Goal: Task Accomplishment & Management: Complete application form

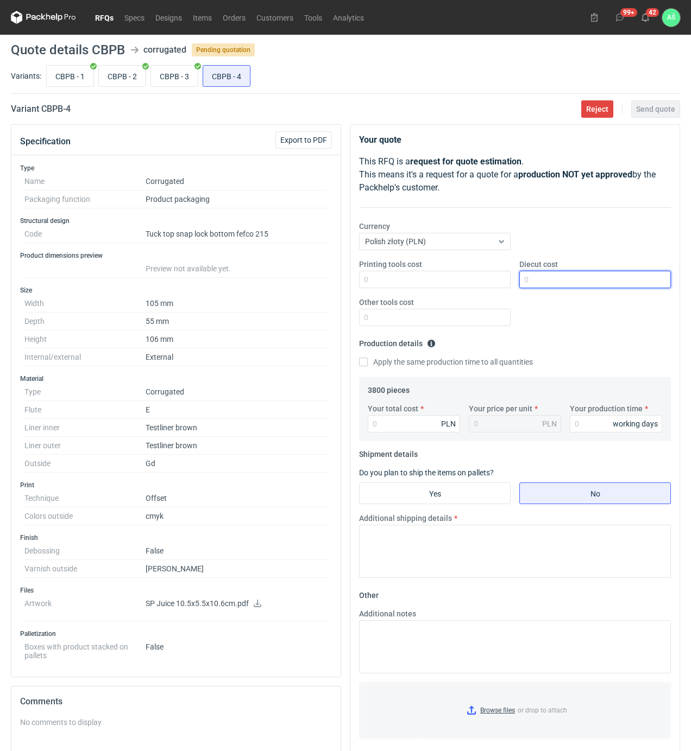
click at [567, 283] on input "Diecut cost" at bounding box center [594, 279] width 151 height 17
type input "1200"
type input "5206"
type input "1.37"
type input "18"
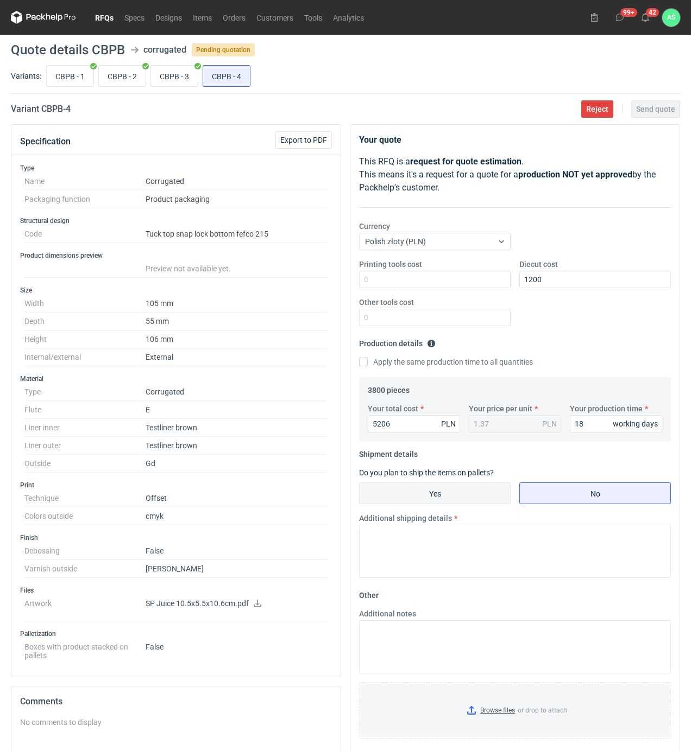
click at [476, 485] on input "Yes" at bounding box center [434, 493] width 150 height 21
radio input "true"
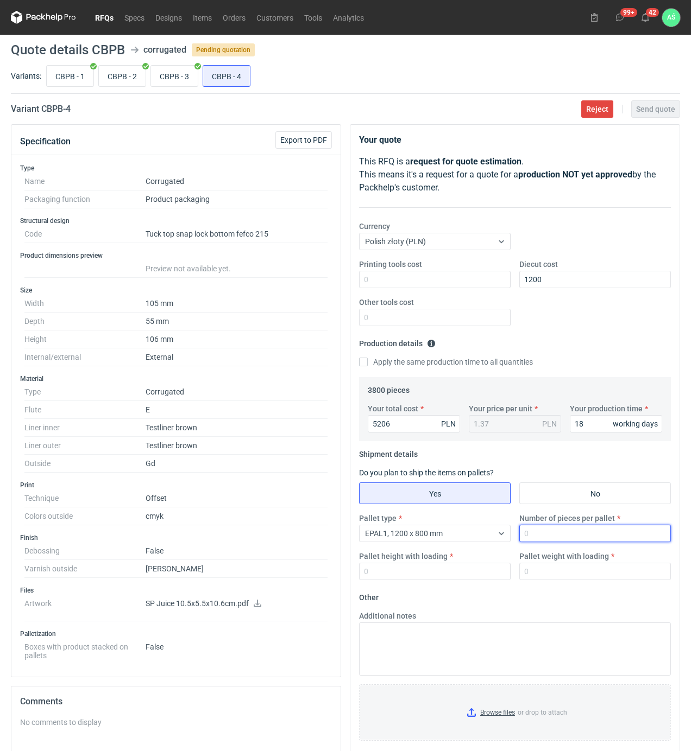
click at [525, 535] on input "Number of pieces per pallet" at bounding box center [594, 533] width 151 height 17
type input "3800"
type input "1900"
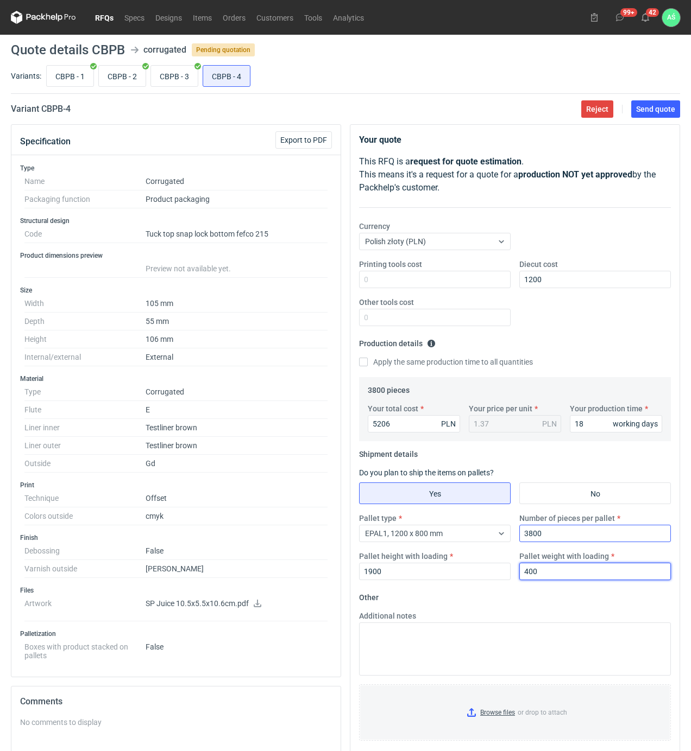
type input "400"
click at [510, 724] on input "Browse files or drop to attach" at bounding box center [514, 713] width 309 height 54
click at [647, 109] on span "Send quote" at bounding box center [655, 109] width 39 height 8
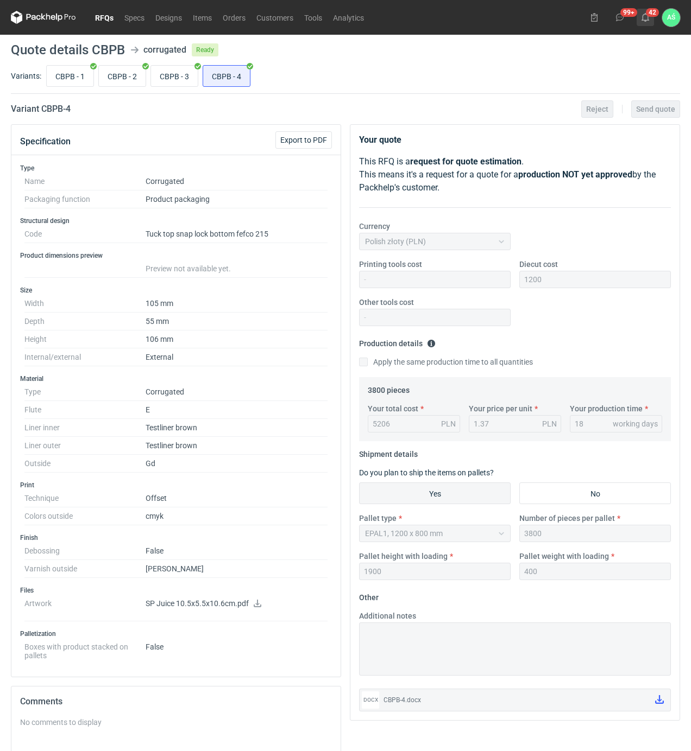
click at [648, 16] on use at bounding box center [645, 17] width 8 height 9
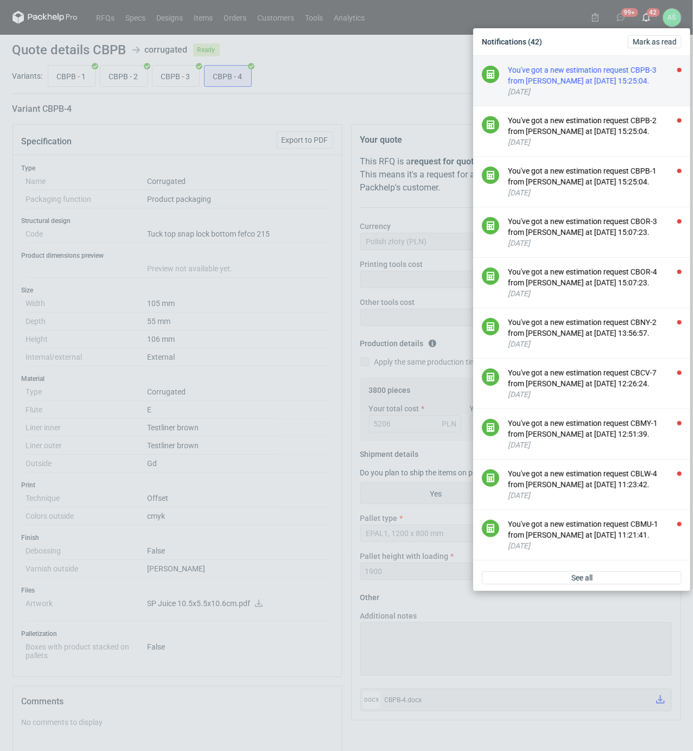
click at [641, 79] on div "You've got a new estimation request CBPB-3 from Sebastian Markut at 26 Sep 2025…" at bounding box center [595, 76] width 174 height 22
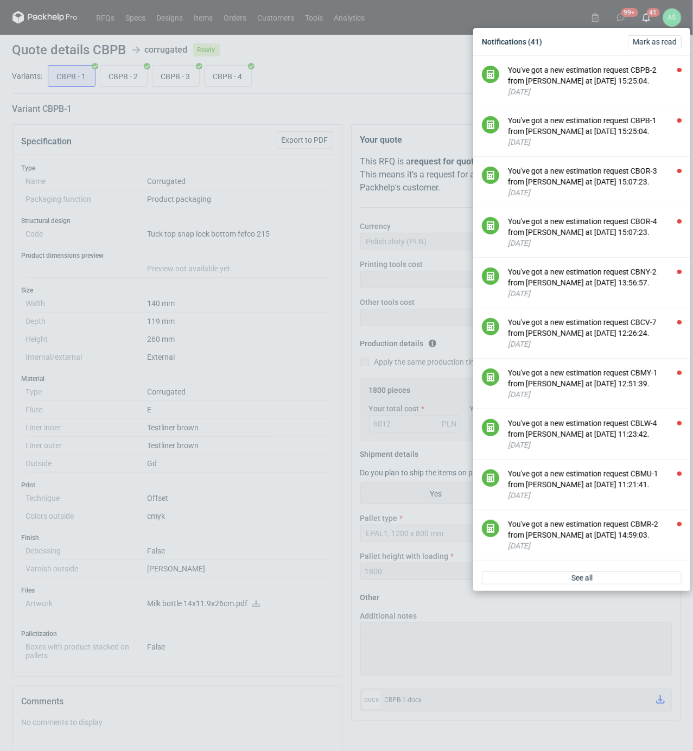
click at [641, 79] on div "You've got a new estimation request CBPB-2 from Sebastian Markut at 26 Sep 2025…" at bounding box center [595, 76] width 174 height 22
click at [641, 79] on div "You've got a new estimation request CBPB-1 from Sebastian Markut at 26 Sep 2025…" at bounding box center [595, 76] width 174 height 22
click at [600, 79] on div "You've got a new estimation request CBOR-3 from Klaudia Wiśniewska at 26 Sep 20…" at bounding box center [595, 76] width 174 height 22
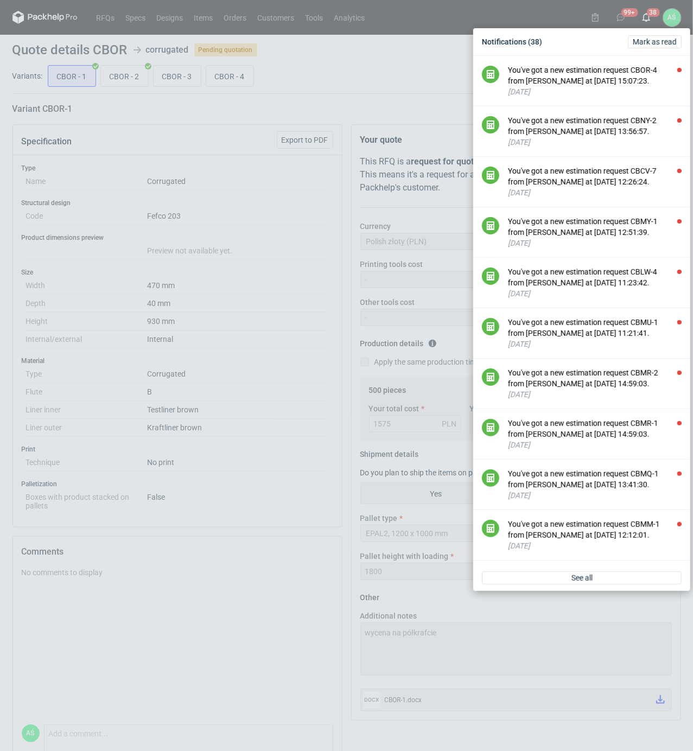
click at [276, 243] on div "Notifications (38) Mark as read You've got a new estimation request CBOR-4 from…" at bounding box center [346, 375] width 693 height 751
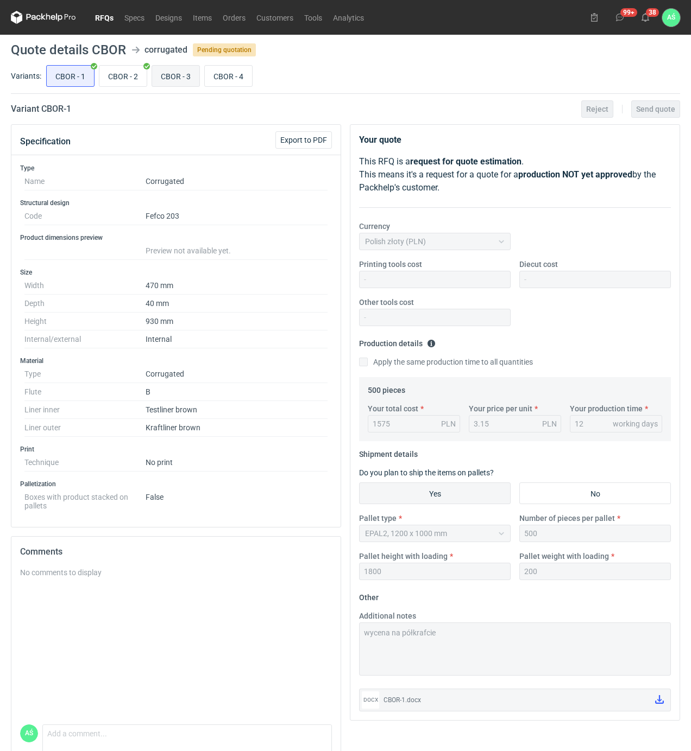
click at [180, 79] on input "CBOR - 3" at bounding box center [175, 76] width 47 height 21
radio input "true"
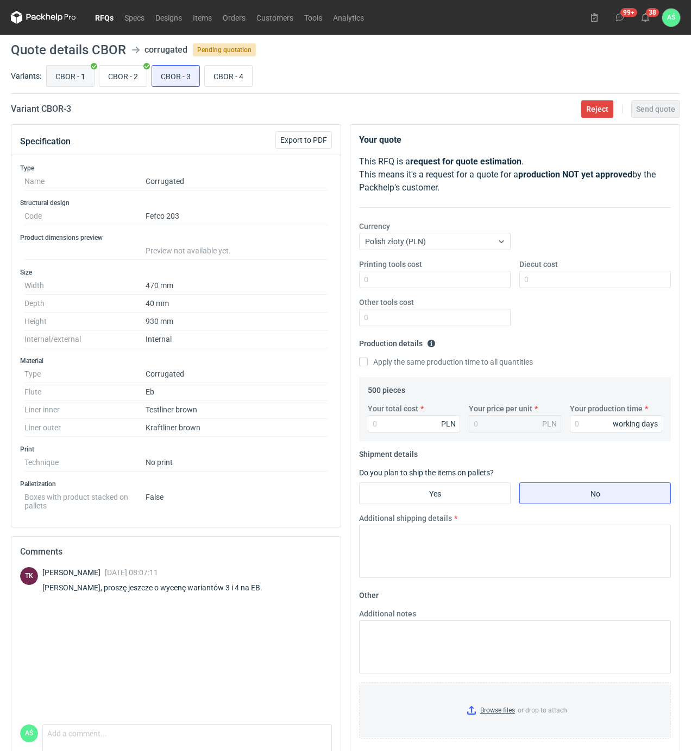
click at [87, 74] on input "CBOR - 1" at bounding box center [70, 76] width 47 height 21
radio input "true"
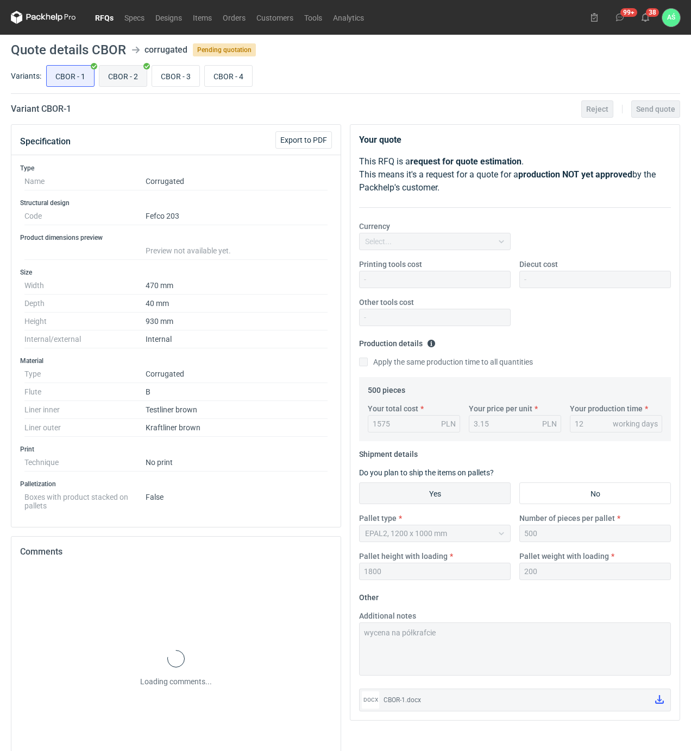
click at [116, 74] on input "CBOR - 2" at bounding box center [122, 76] width 47 height 21
radio input "true"
click at [168, 72] on input "CBOR - 3" at bounding box center [175, 76] width 47 height 21
radio input "true"
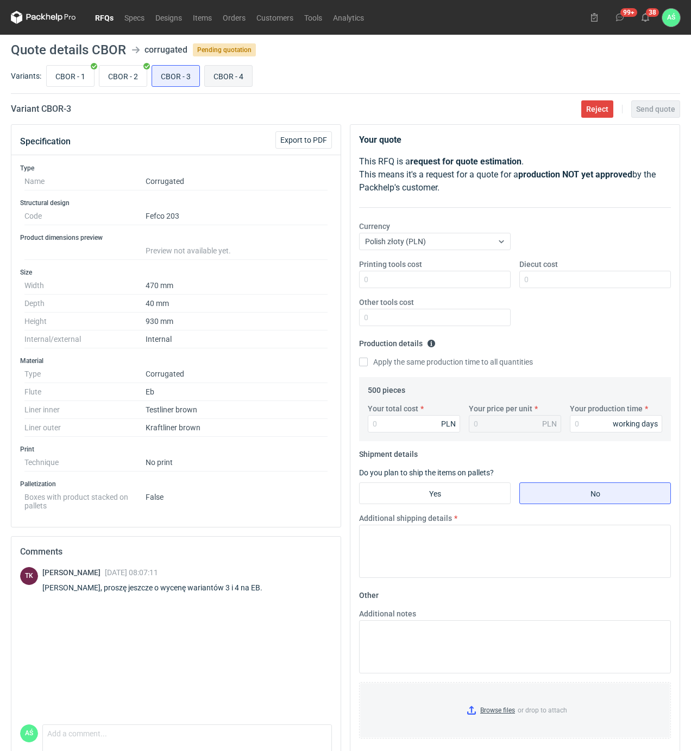
click at [232, 77] on input "CBOR - 4" at bounding box center [228, 76] width 47 height 21
radio input "true"
click at [168, 74] on input "CBOR - 3" at bounding box center [175, 76] width 47 height 21
radio input "true"
click at [81, 74] on input "CBOR - 1" at bounding box center [70, 76] width 47 height 21
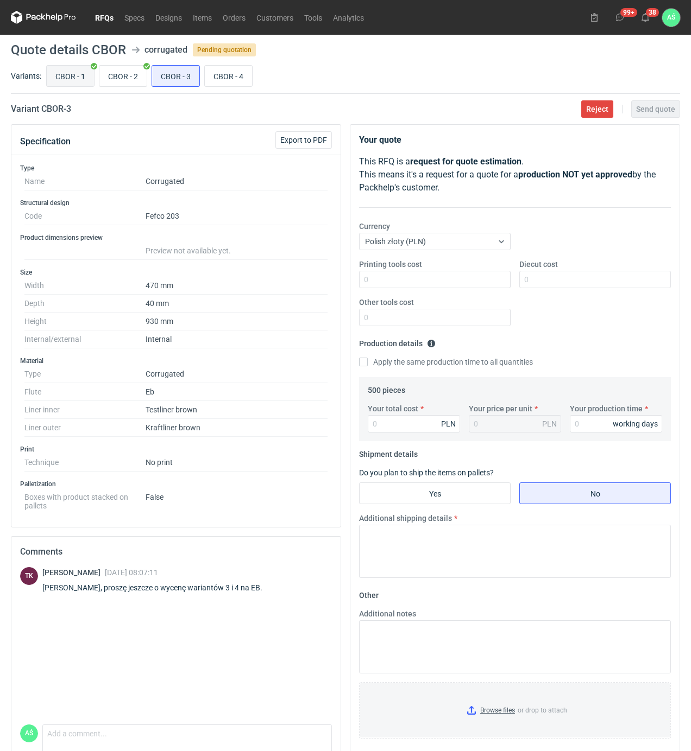
radio input "true"
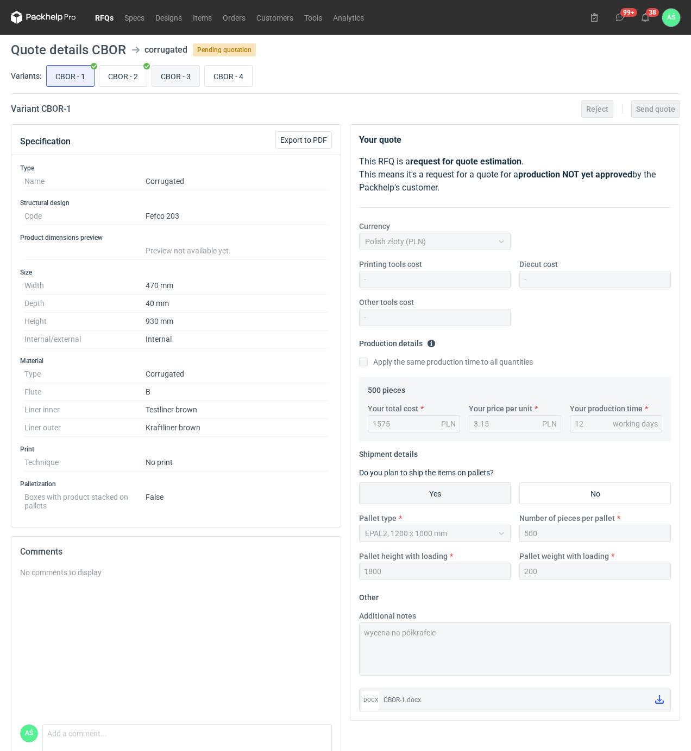
click at [170, 78] on input "CBOR - 3" at bounding box center [175, 76] width 47 height 21
radio input "true"
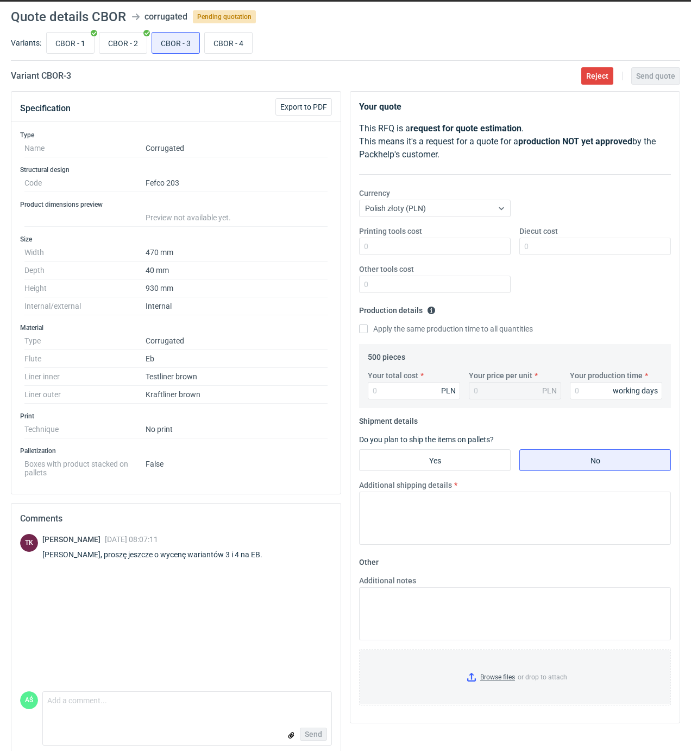
scroll to position [49, 0]
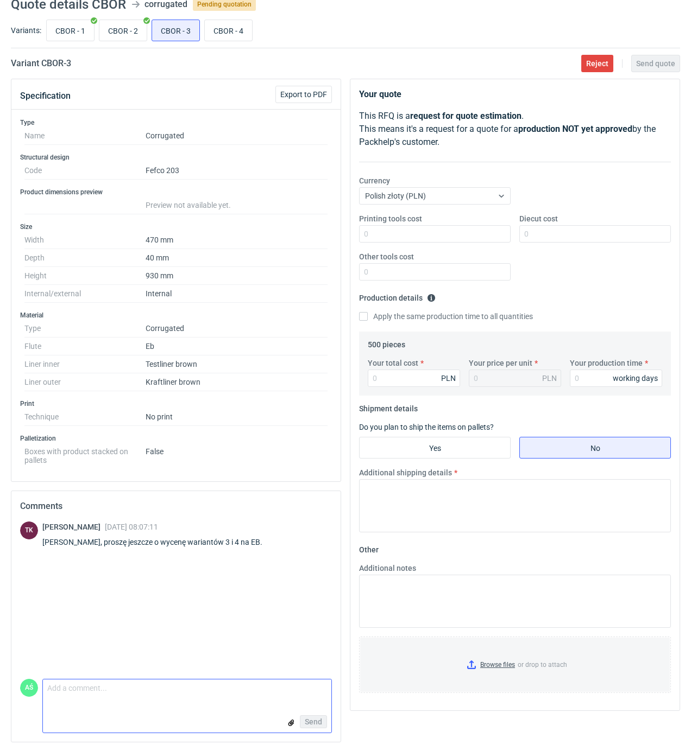
click at [109, 693] on textarea "Comment message" at bounding box center [187, 691] width 288 height 23
type textarea "Panie Tomaszu tylko Eb na zwykłych teslinerach"
click at [315, 721] on span "Send" at bounding box center [313, 722] width 17 height 8
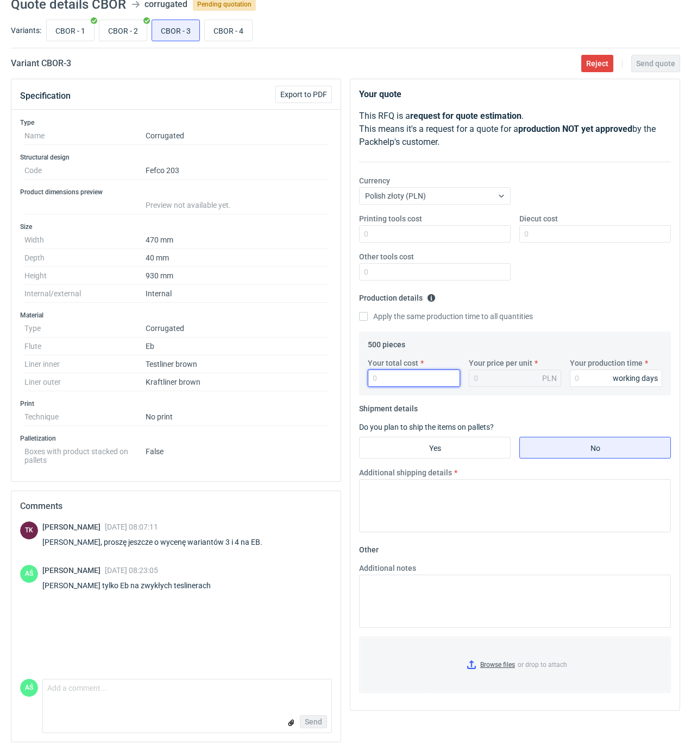
click at [415, 383] on input "Your total cost" at bounding box center [414, 378] width 92 height 17
type input "1800"
type input "3.6"
type input "12"
click at [437, 448] on input "Yes" at bounding box center [434, 448] width 150 height 21
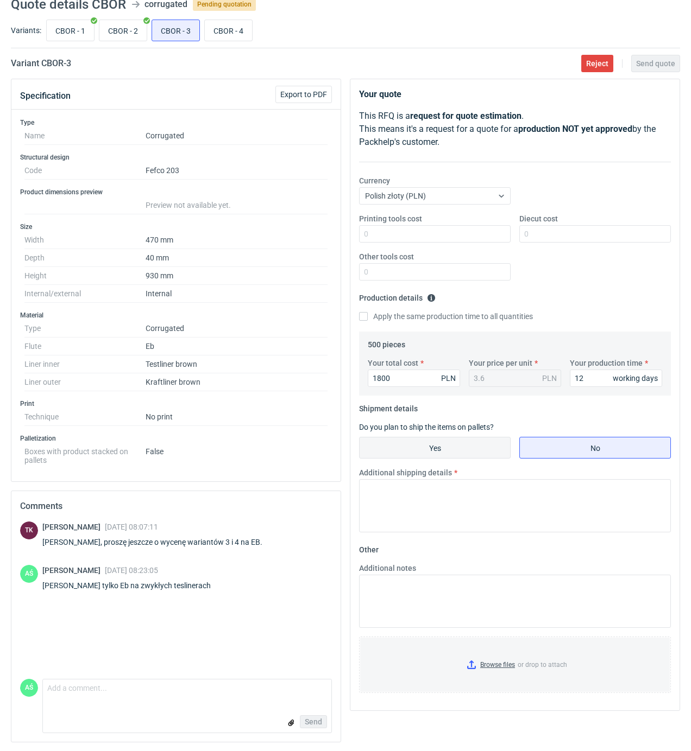
radio input "true"
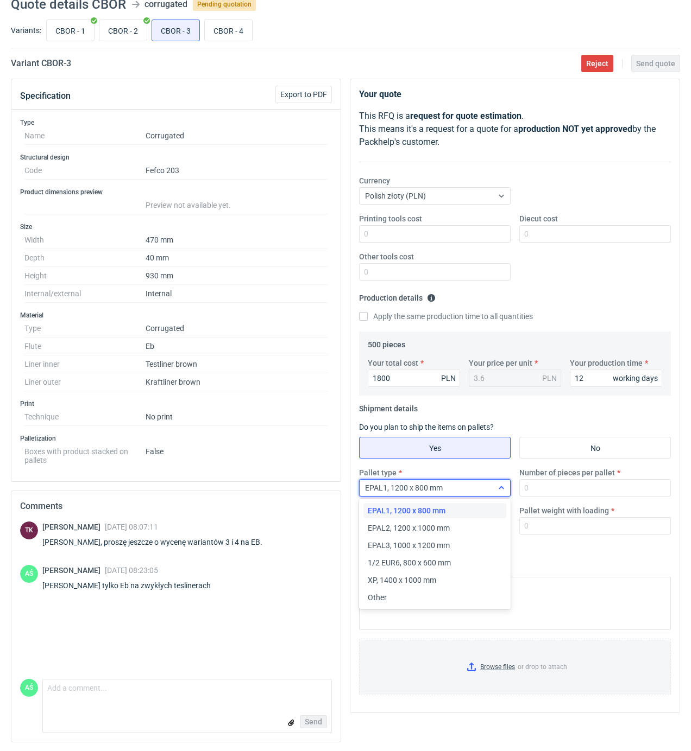
click at [438, 484] on span "EPAL1, 1200 x 800 mm" at bounding box center [404, 488] width 78 height 9
click at [429, 525] on span "EPAL2, 1200 x 1000 mm" at bounding box center [409, 528] width 82 height 11
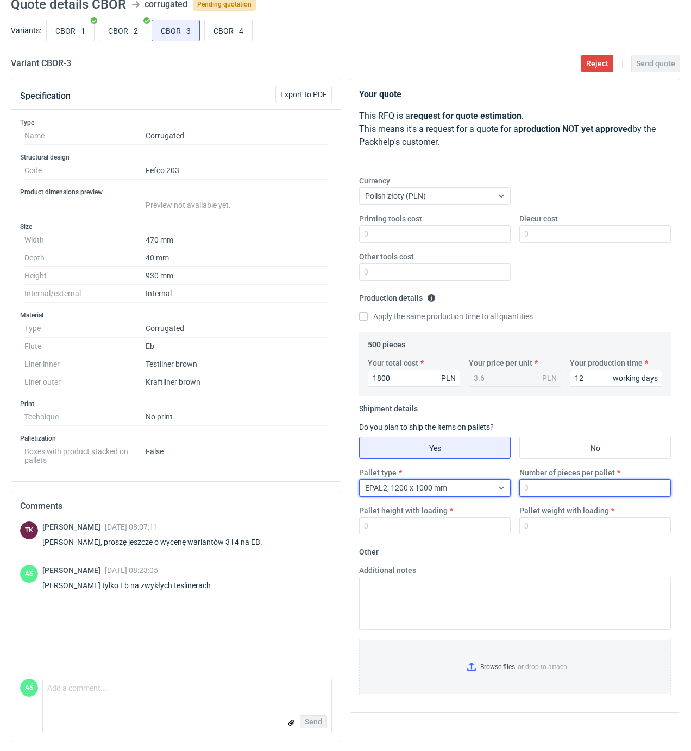
click at [537, 492] on input "Number of pieces per pallet" at bounding box center [594, 487] width 151 height 17
type input "250"
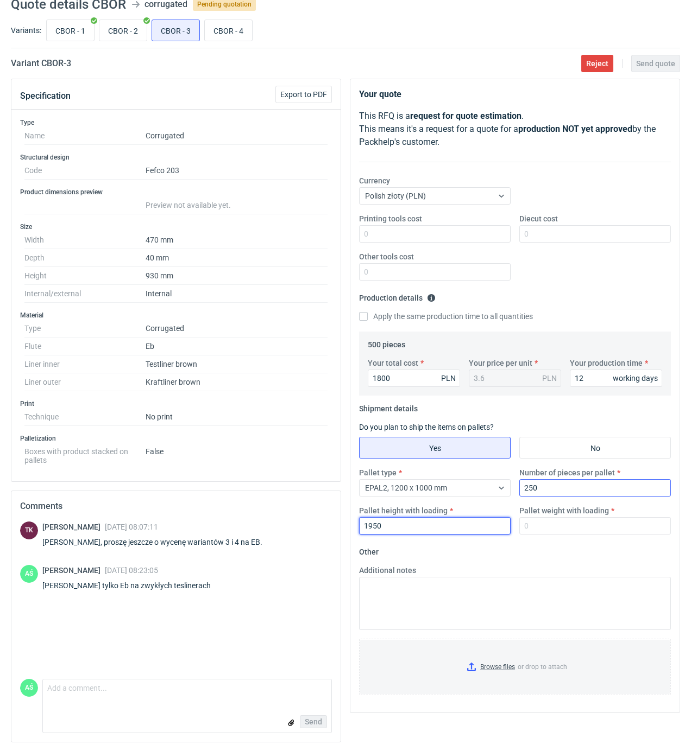
type input "1950"
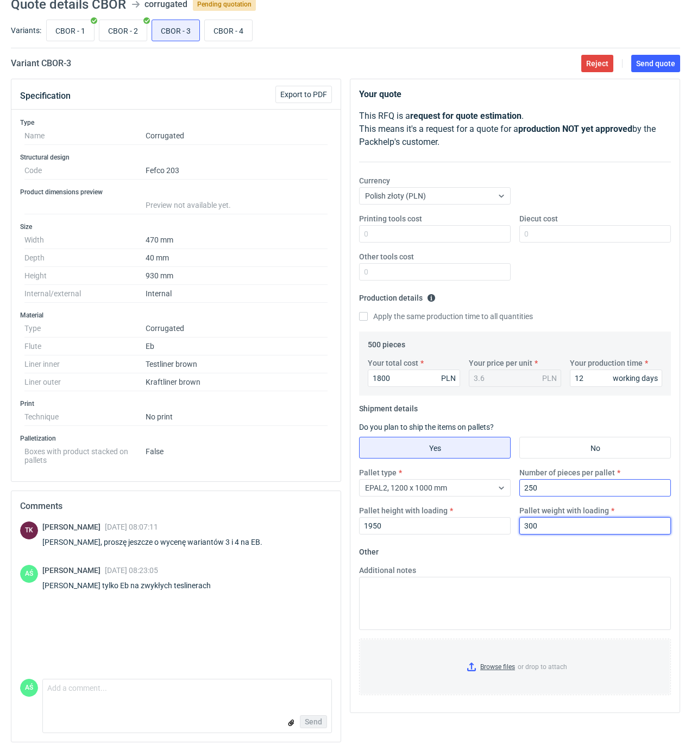
type input "300"
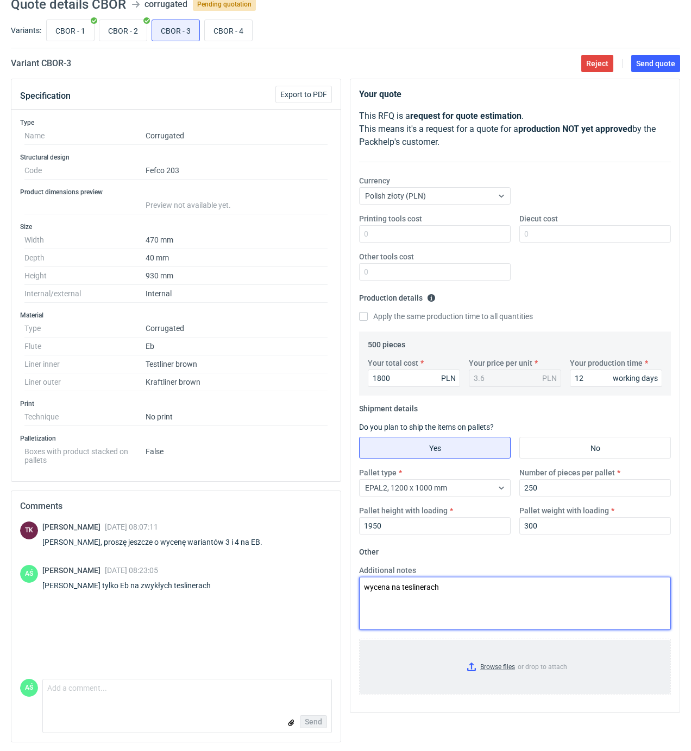
type textarea "wycena na teslinerach"
click at [494, 669] on input "Browse files or drop to attach" at bounding box center [514, 667] width 309 height 54
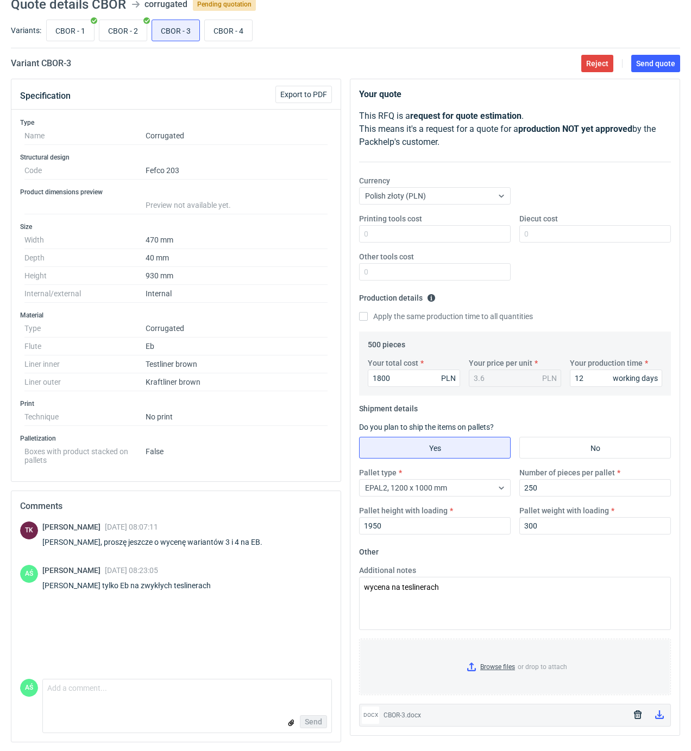
scroll to position [0, 0]
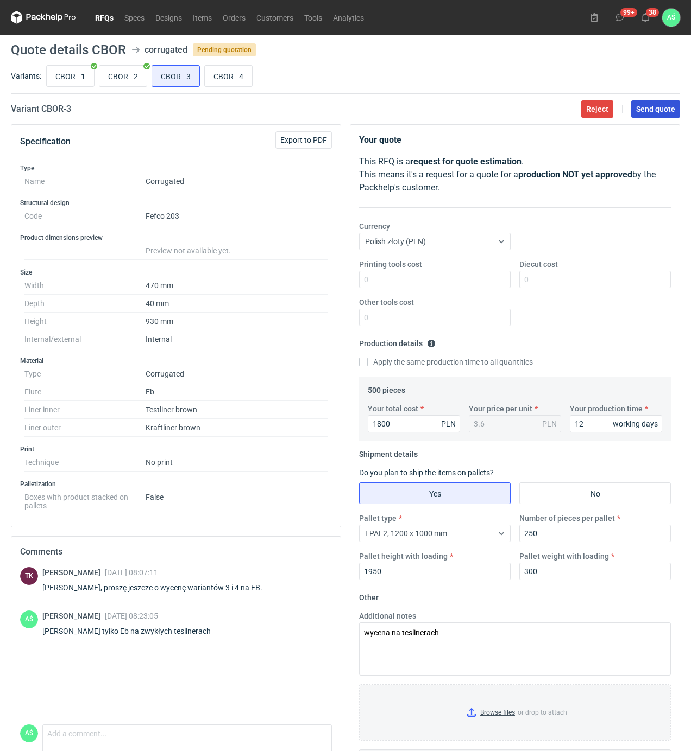
click at [654, 105] on span "Send quote" at bounding box center [655, 109] width 39 height 8
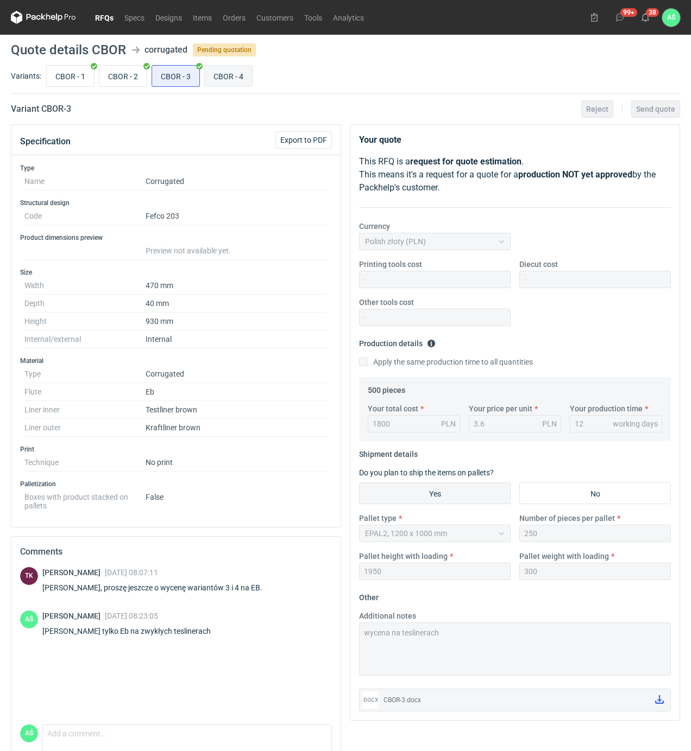
click at [235, 81] on input "CBOR - 4" at bounding box center [228, 76] width 47 height 21
radio input "true"
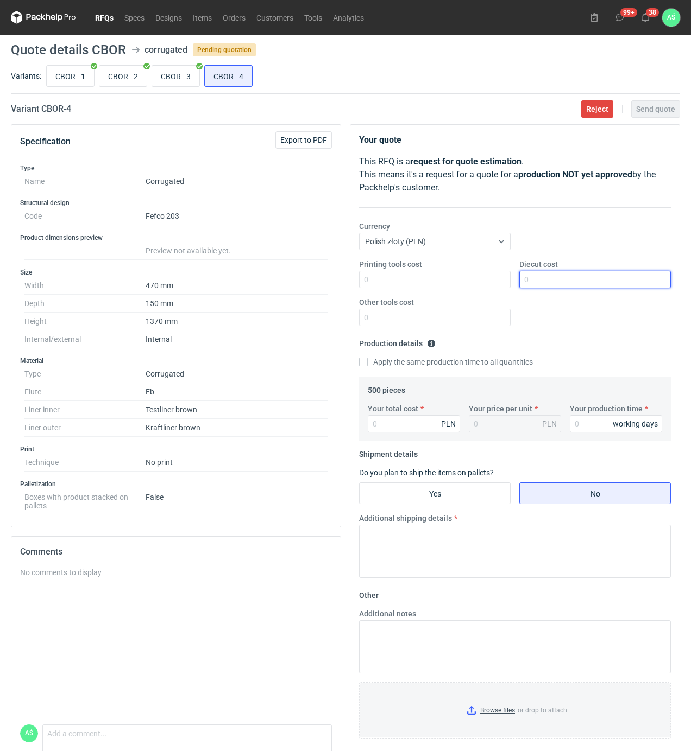
click at [557, 280] on input "Diecut cost" at bounding box center [594, 279] width 151 height 17
type input "2585"
type input "5.17"
type input "12"
click at [448, 491] on input "Yes" at bounding box center [434, 493] width 150 height 21
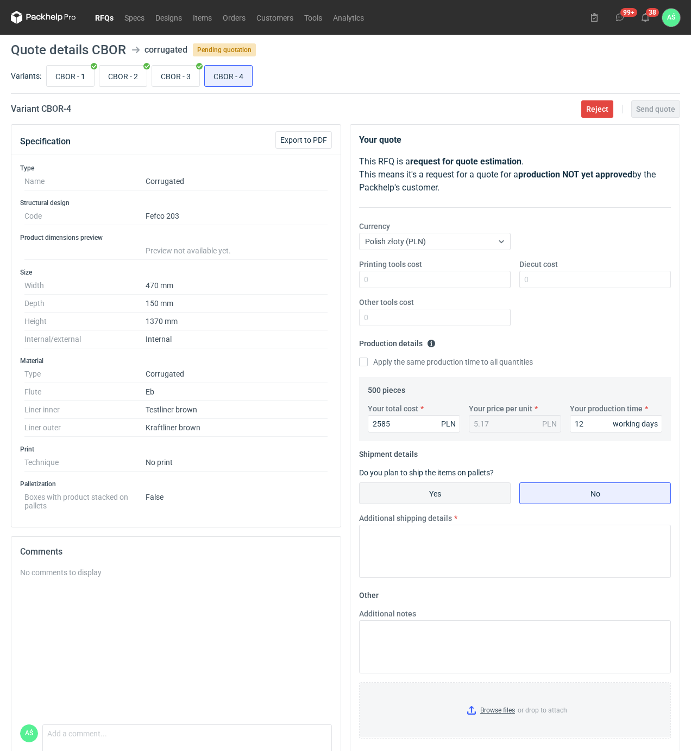
radio input "true"
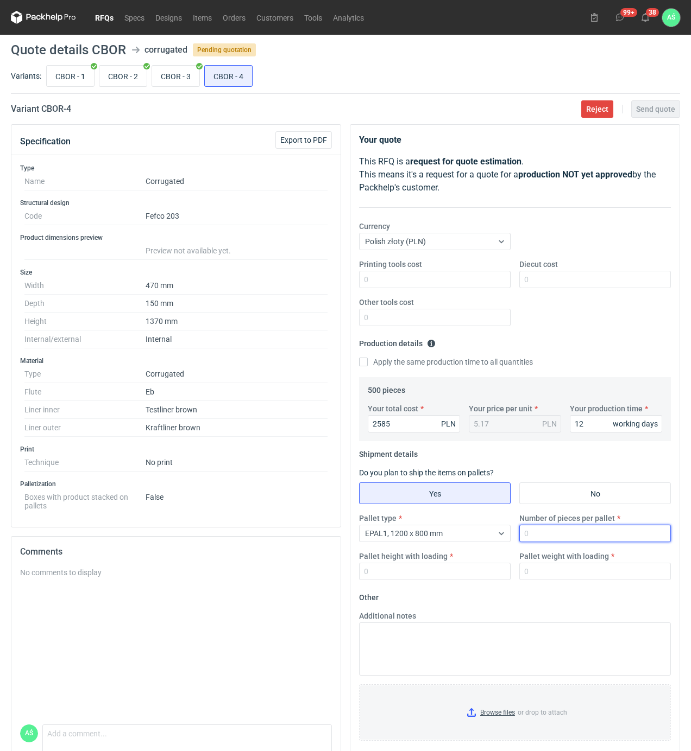
click at [548, 533] on input "Number of pieces per pallet" at bounding box center [594, 533] width 151 height 17
type input "170"
type input "1950"
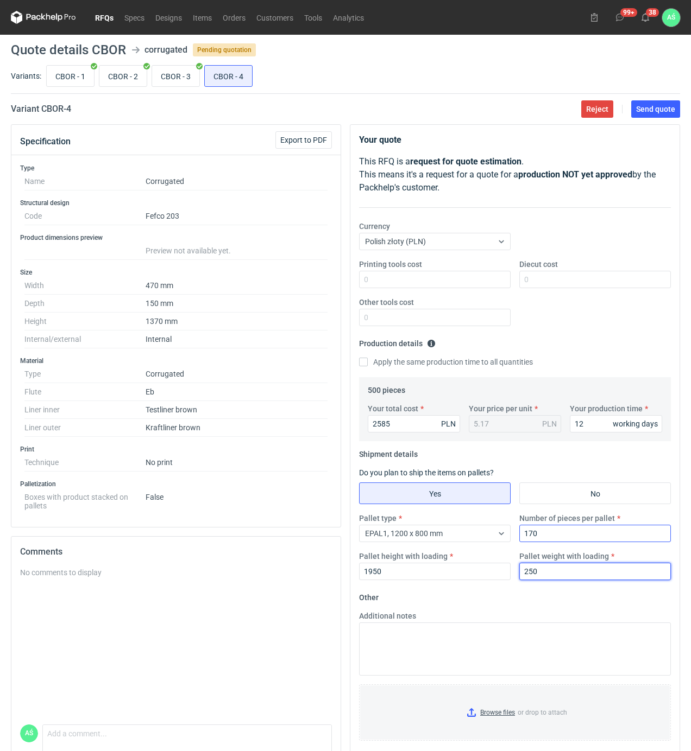
type input "250"
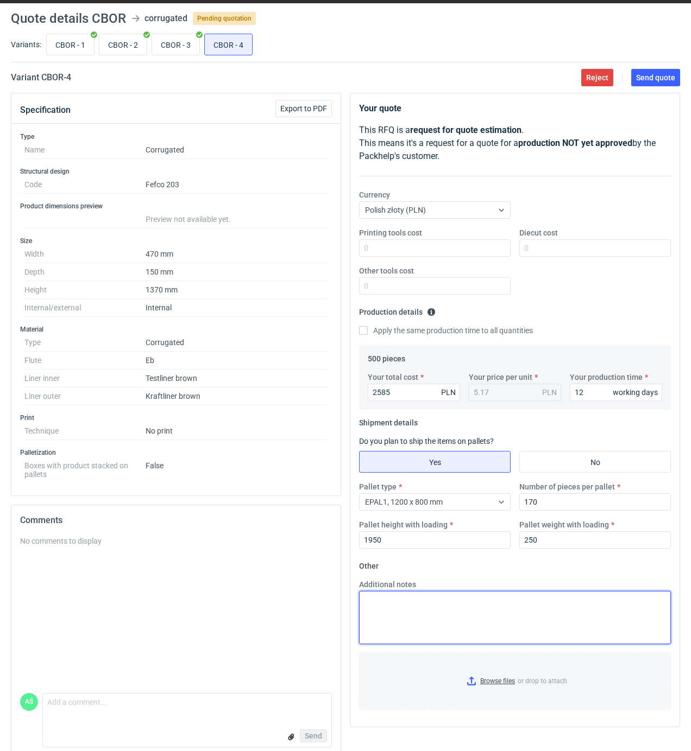
scroll to position [49, 0]
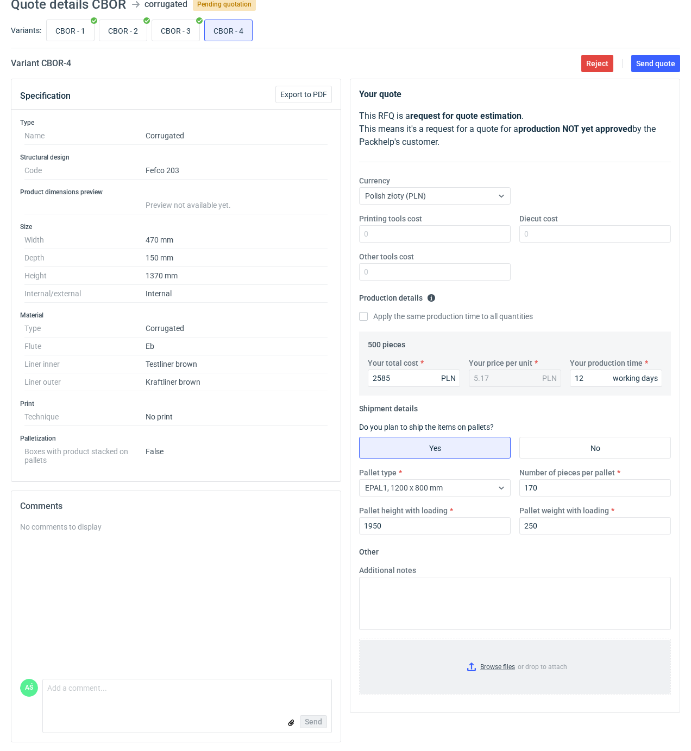
click at [506, 665] on input "Browse files or drop to attach" at bounding box center [514, 667] width 309 height 54
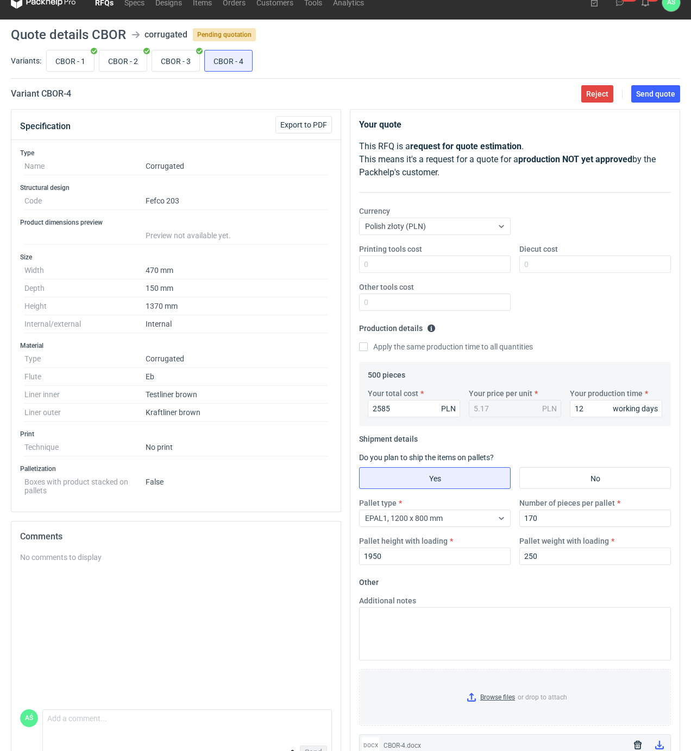
scroll to position [0, 0]
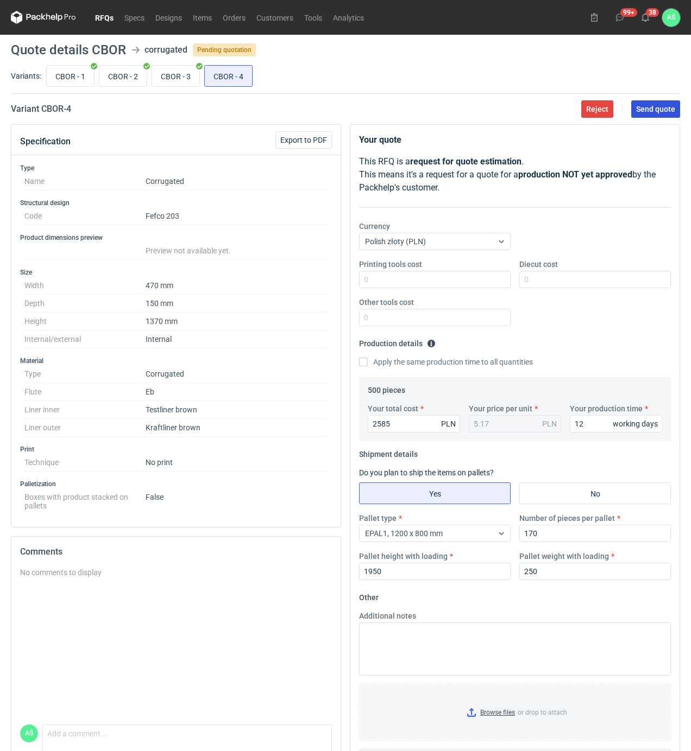
click at [657, 112] on span "Send quote" at bounding box center [655, 109] width 39 height 8
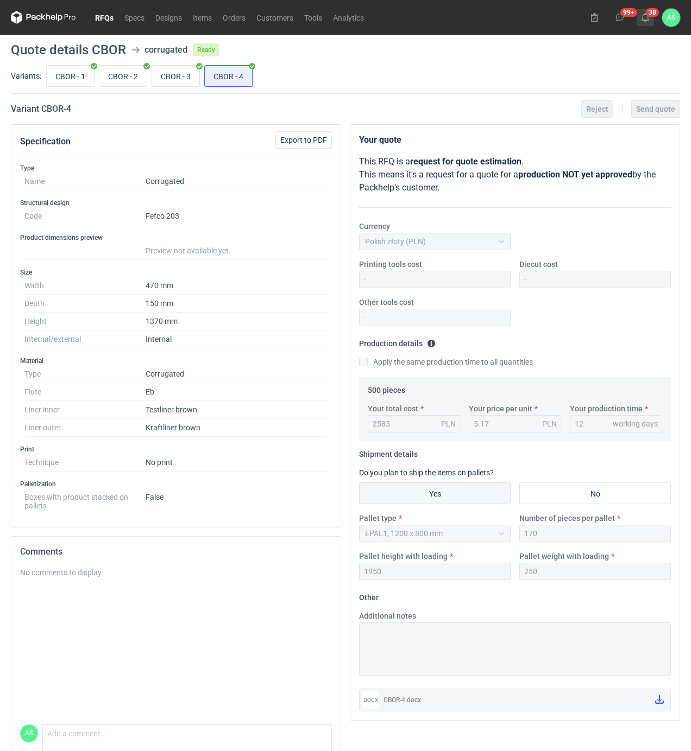
click at [650, 14] on button "38" at bounding box center [644, 17] width 17 height 17
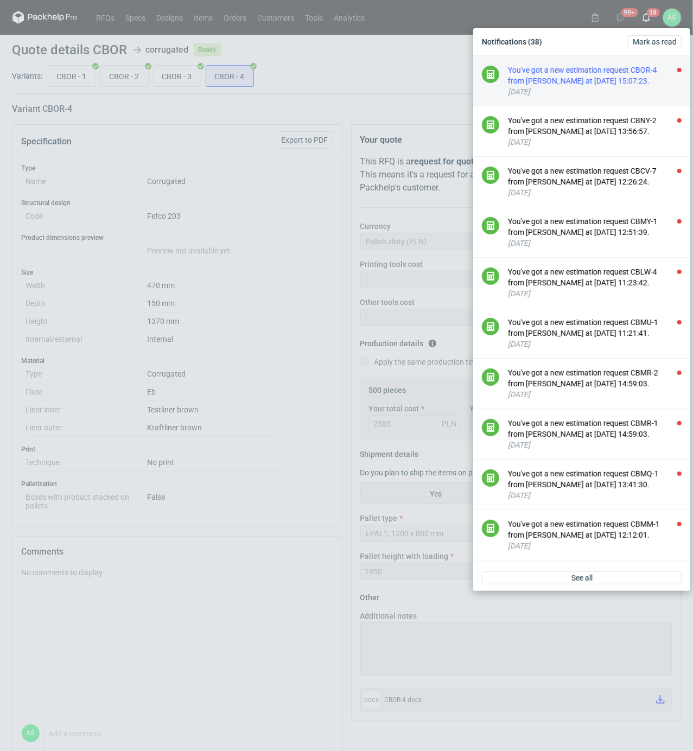
click at [625, 73] on div "You've got a new estimation request CBOR-4 from Klaudia Wiśniewska at 26 Sep 20…" at bounding box center [595, 76] width 174 height 22
click at [641, 77] on div "You've got a new estimation request CBNY-2 from Maciej Sikora at 26 Sep 2025 13…" at bounding box center [595, 76] width 174 height 22
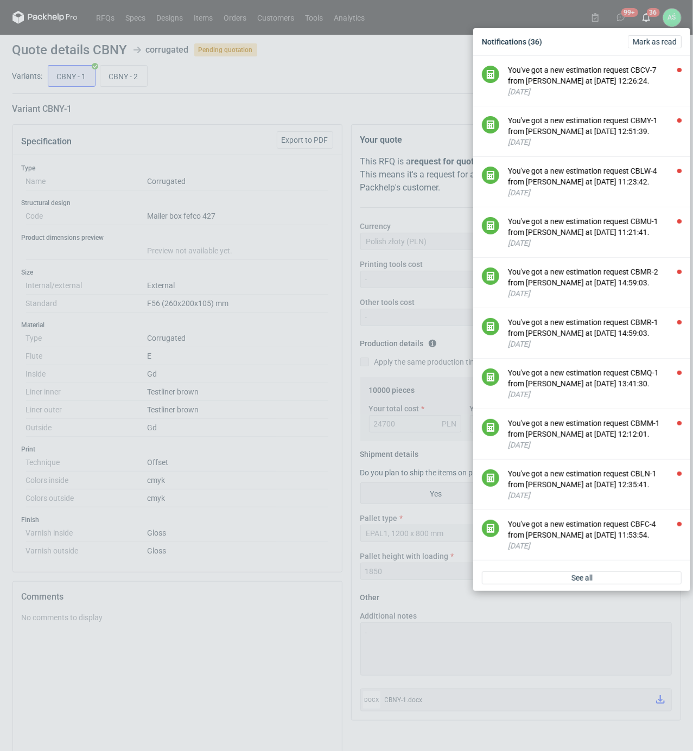
click at [281, 93] on div "Notifications (36) Mark as read You've got a new estimation request CBCV-7 from…" at bounding box center [346, 375] width 693 height 751
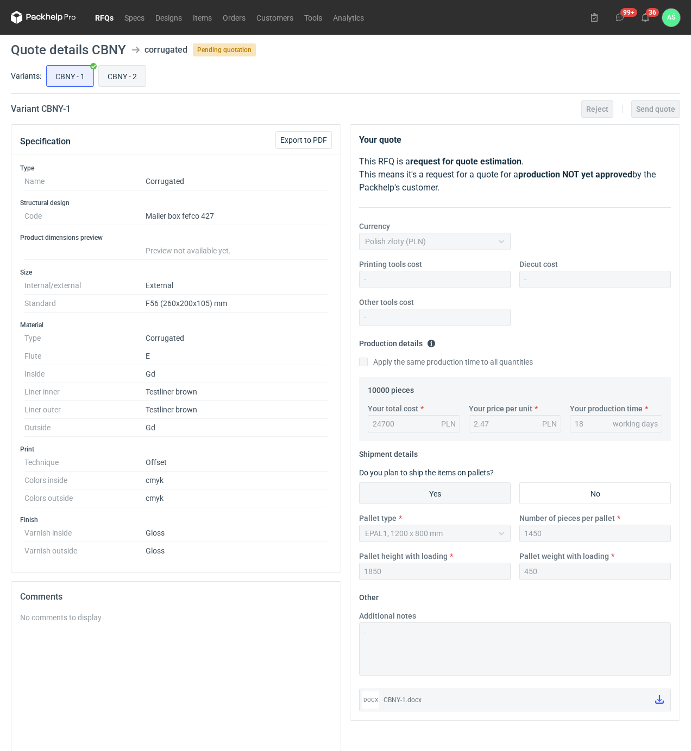
click at [133, 77] on input "CBNY - 2" at bounding box center [122, 76] width 47 height 21
radio input "true"
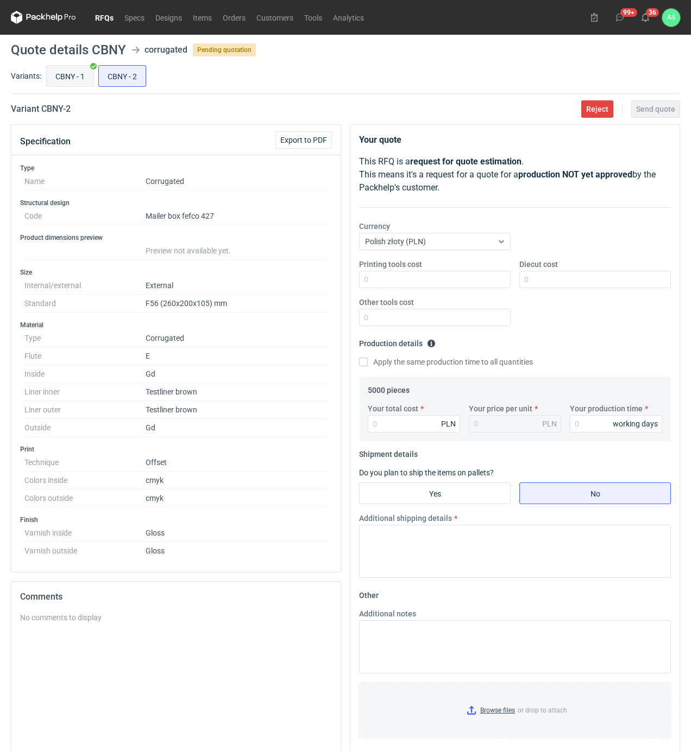
click at [79, 77] on input "CBNY - 1" at bounding box center [70, 76] width 47 height 21
radio input "true"
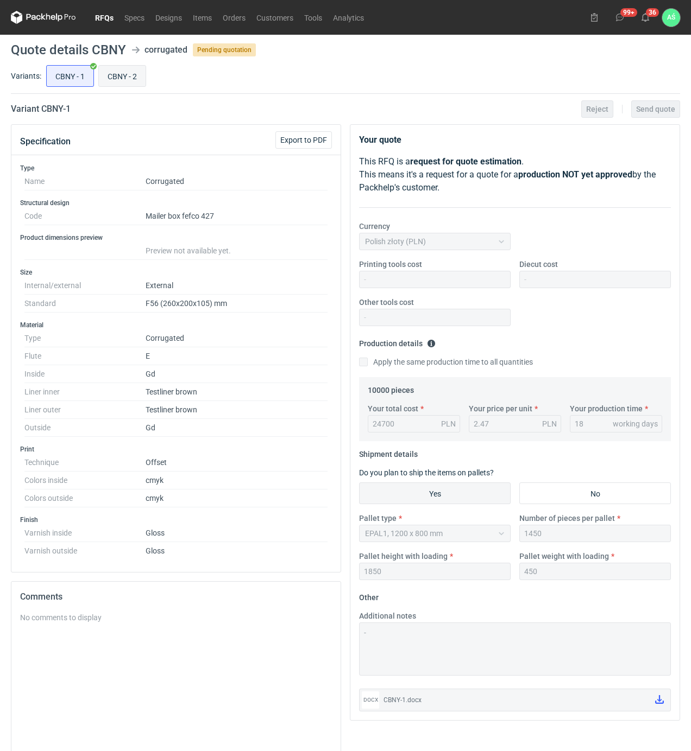
click at [124, 72] on input "CBNY - 2" at bounding box center [122, 76] width 47 height 21
radio input "true"
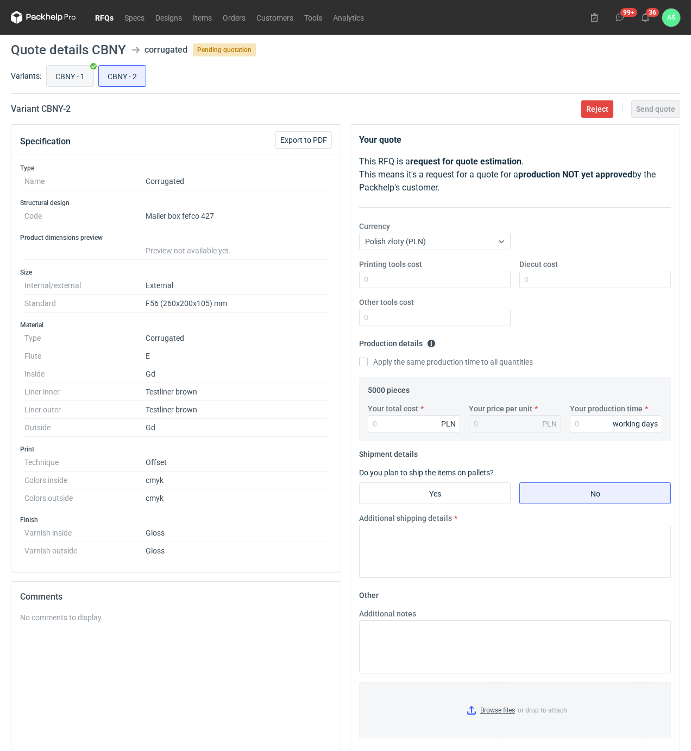
click at [77, 75] on input "CBNY - 1" at bounding box center [70, 76] width 47 height 21
radio input "true"
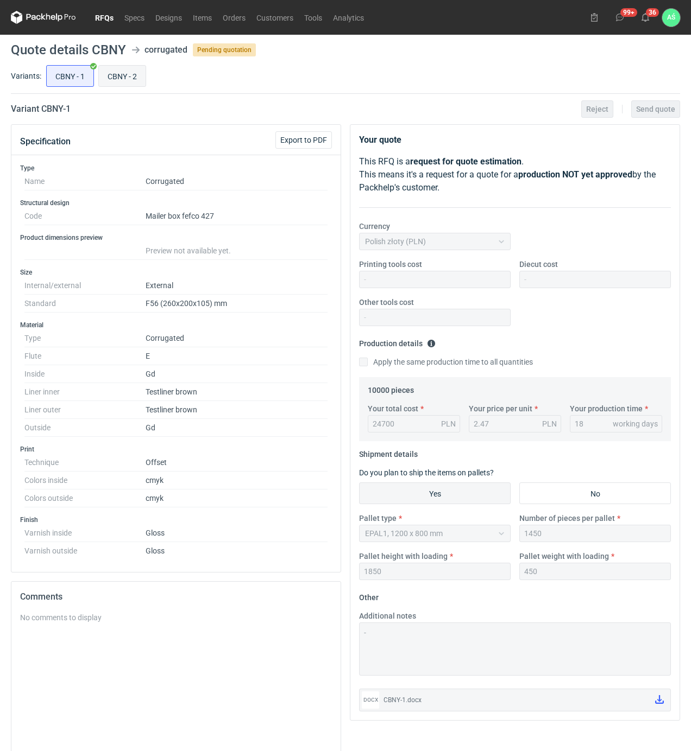
click at [120, 75] on input "CBNY - 2" at bounding box center [122, 76] width 47 height 21
radio input "true"
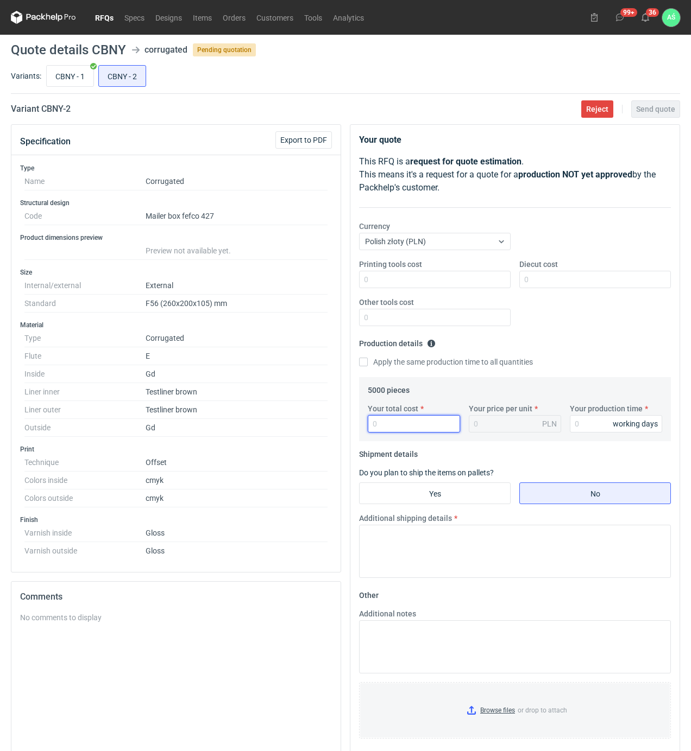
click at [401, 422] on input "Your total cost" at bounding box center [414, 423] width 92 height 17
type input "13350"
type input "2.67"
type input "13350"
type input "18"
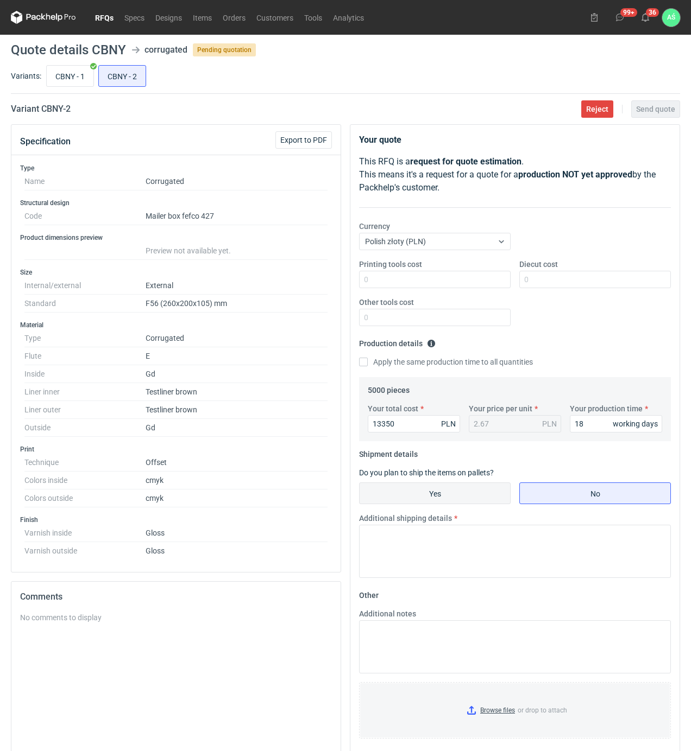
drag, startPoint x: 404, startPoint y: 493, endPoint x: 420, endPoint y: 494, distance: 15.8
click at [404, 493] on input "Yes" at bounding box center [434, 493] width 150 height 21
radio input "true"
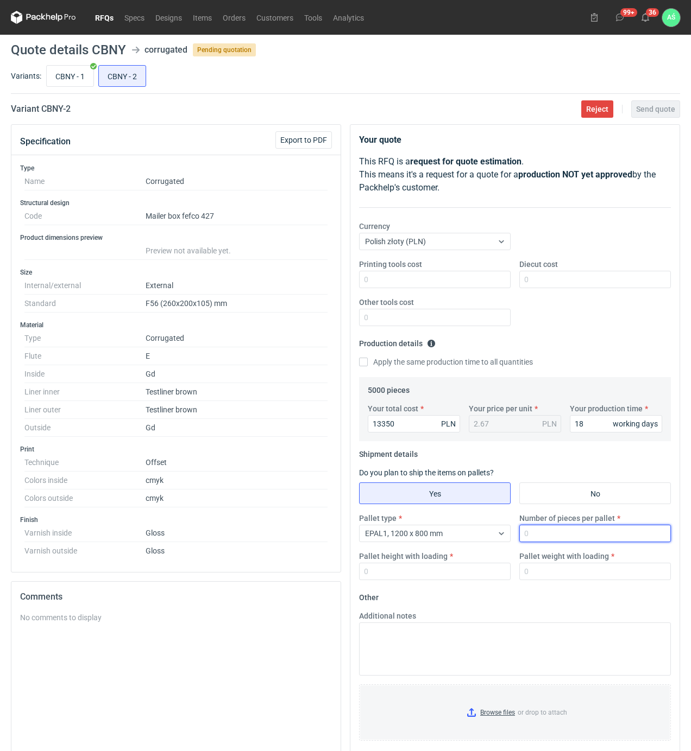
click at [561, 535] on input "Number of pieces per pallet" at bounding box center [594, 533] width 151 height 17
type input "1250"
type input "1850"
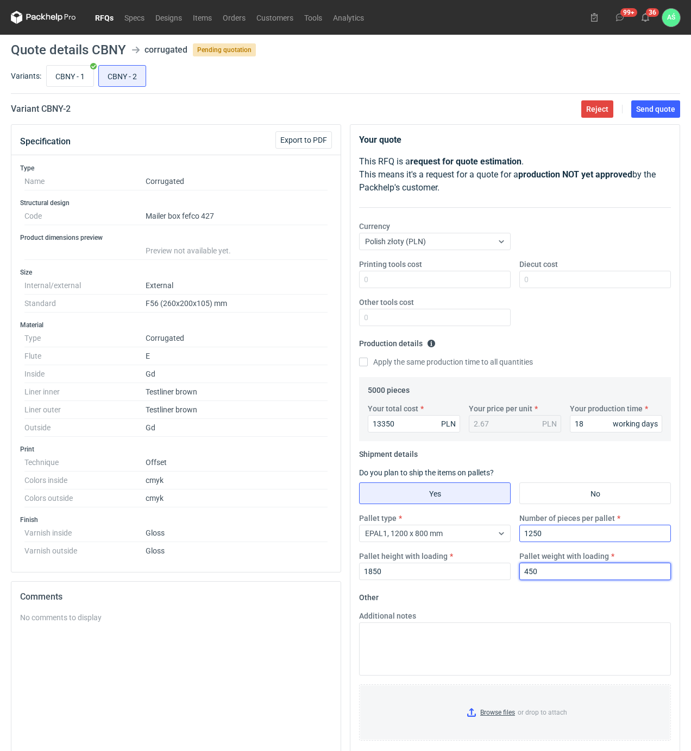
type input "450"
click at [485, 713] on input "Browse files or drop to attach" at bounding box center [514, 713] width 309 height 54
click at [652, 115] on button "Send quote" at bounding box center [655, 108] width 49 height 17
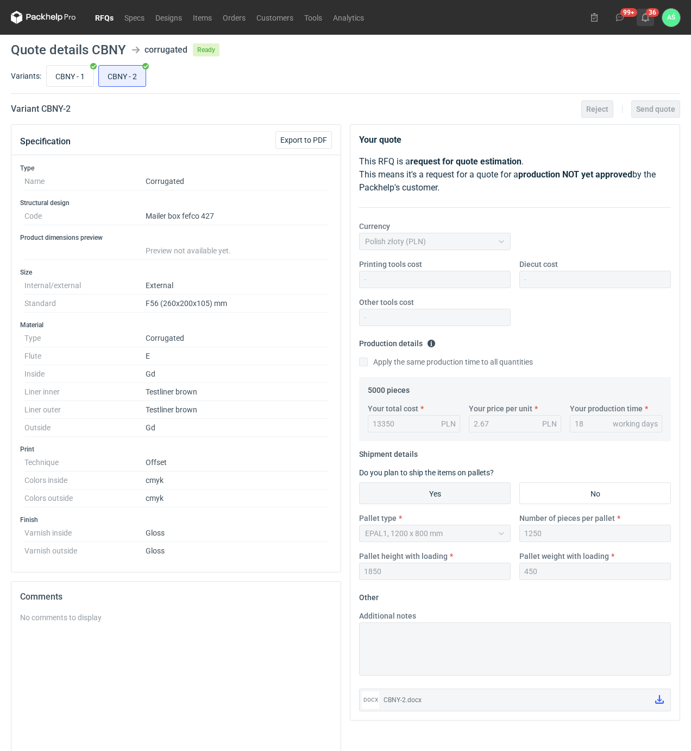
click at [645, 14] on use at bounding box center [645, 17] width 8 height 9
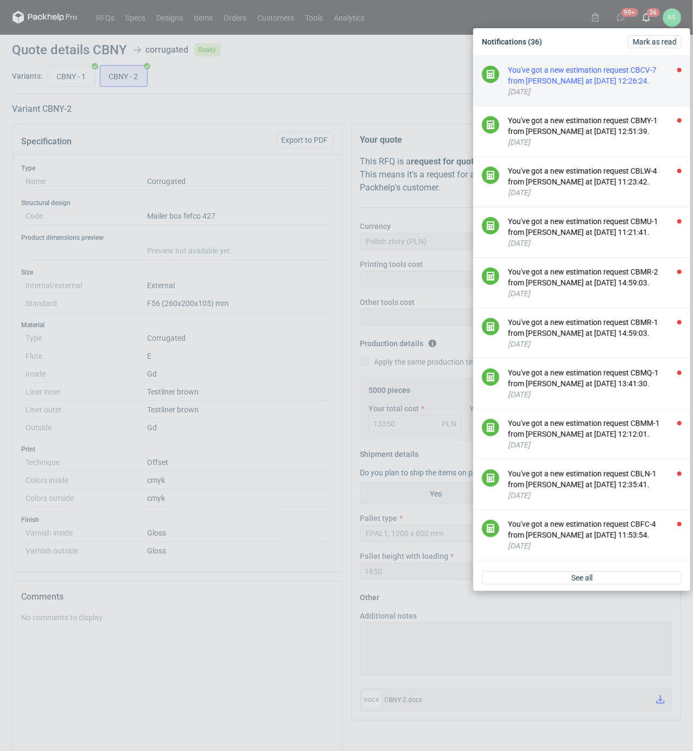
click at [624, 73] on div "You've got a new estimation request CBCV-7 from Michał Palasek at 26 Sep 2025 1…" at bounding box center [595, 76] width 174 height 22
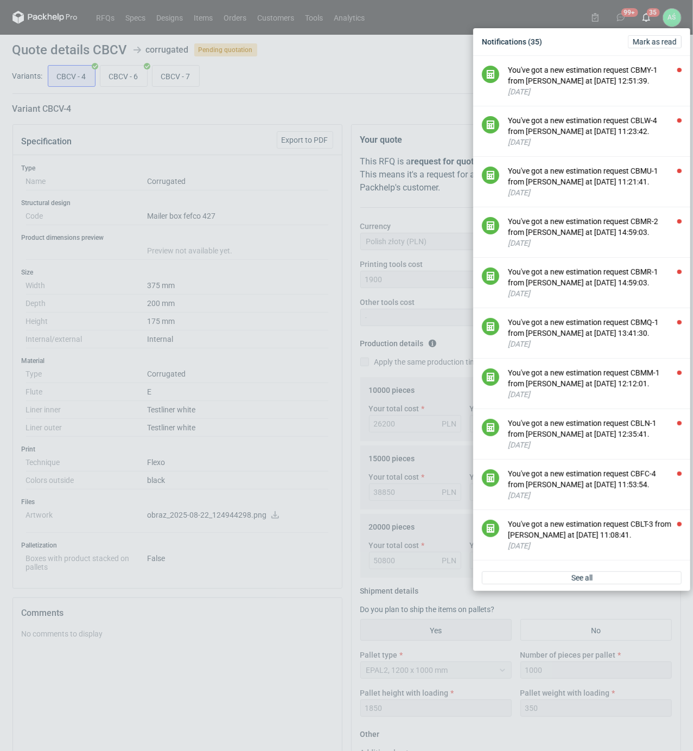
click at [232, 114] on div "Notifications (35) Mark as read You've got a new estimation request CBMY-1 from…" at bounding box center [346, 375] width 693 height 751
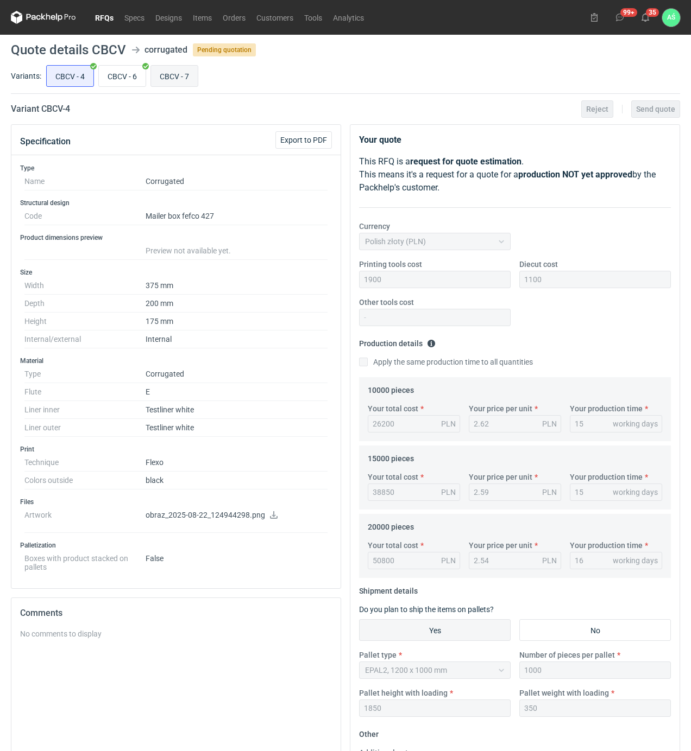
click at [187, 79] on input "CBCV - 7" at bounding box center [174, 76] width 47 height 21
radio input "true"
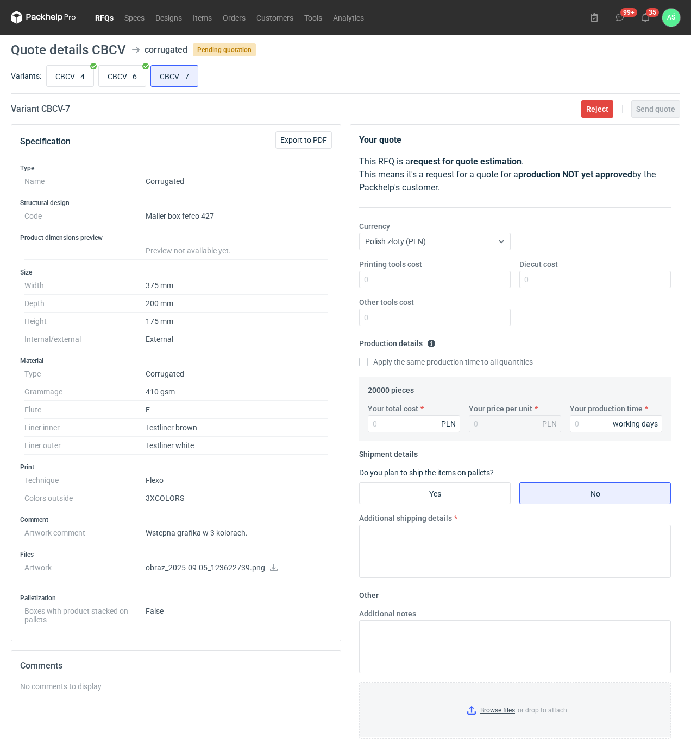
click at [270, 570] on icon at bounding box center [273, 568] width 9 height 8
click at [137, 78] on input "CBCV - 6" at bounding box center [122, 76] width 47 height 21
radio input "true"
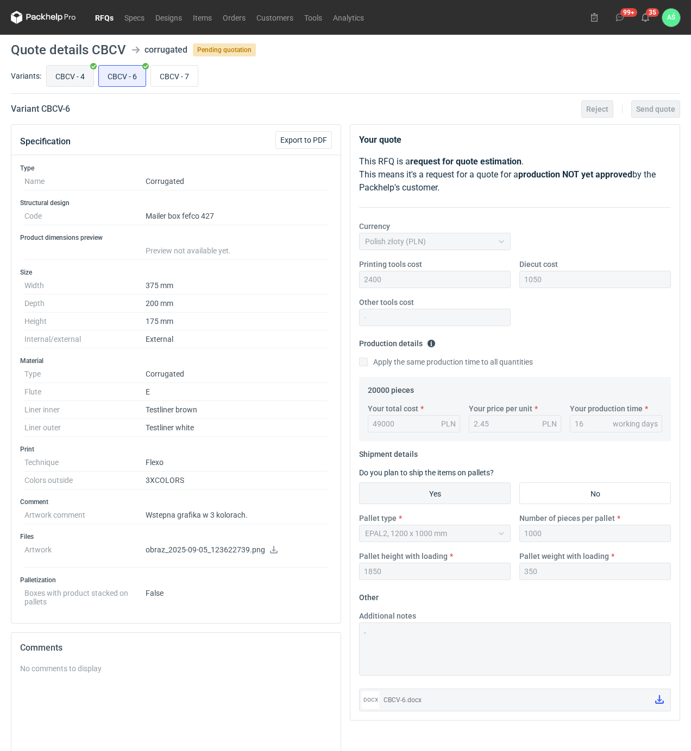
click at [65, 74] on input "CBCV - 4" at bounding box center [70, 76] width 47 height 21
radio input "true"
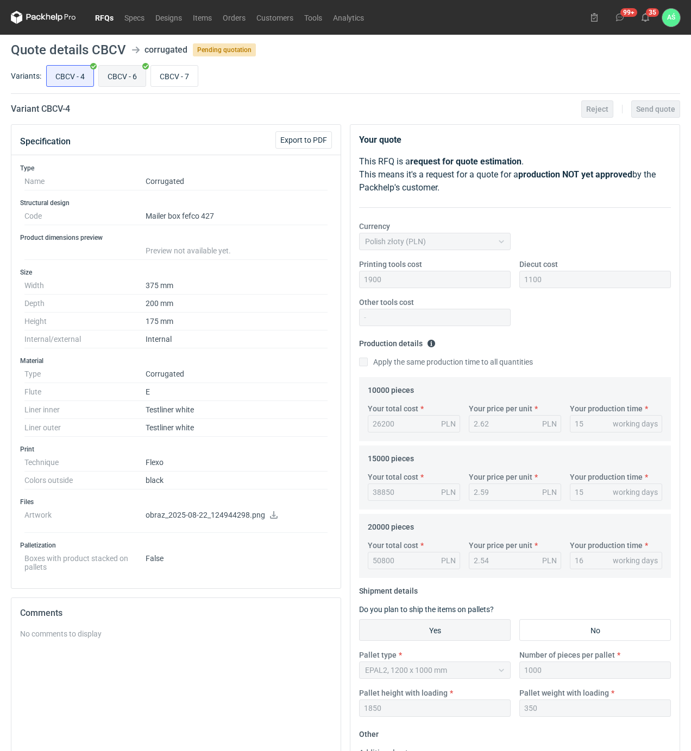
click at [129, 84] on input "CBCV - 6" at bounding box center [122, 76] width 47 height 21
radio input "true"
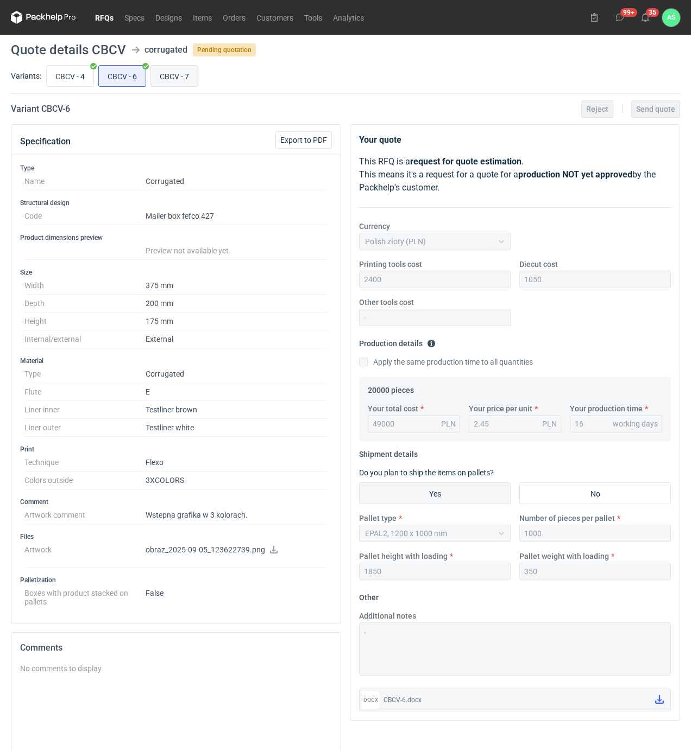
click at [189, 68] on input "CBCV - 7" at bounding box center [174, 76] width 47 height 21
radio input "true"
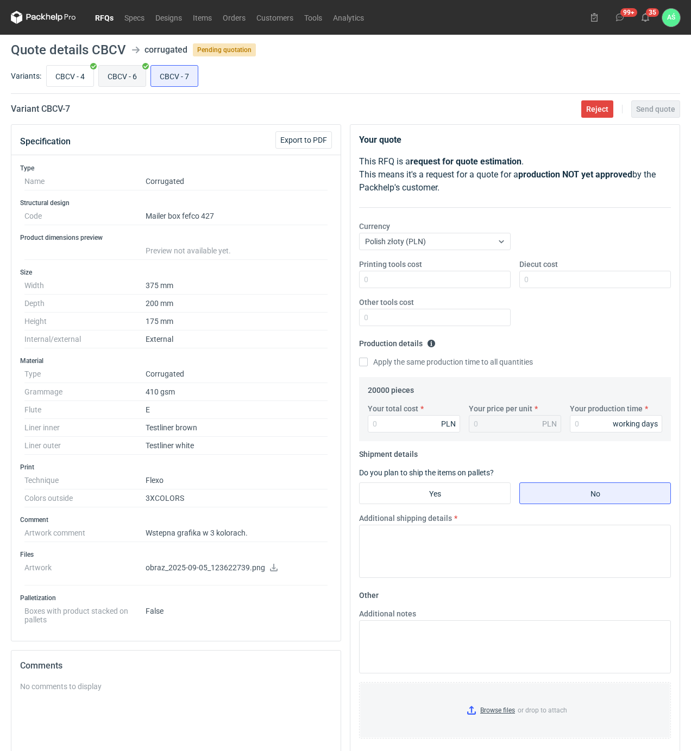
click at [132, 72] on input "CBCV - 6" at bounding box center [122, 76] width 47 height 21
radio input "true"
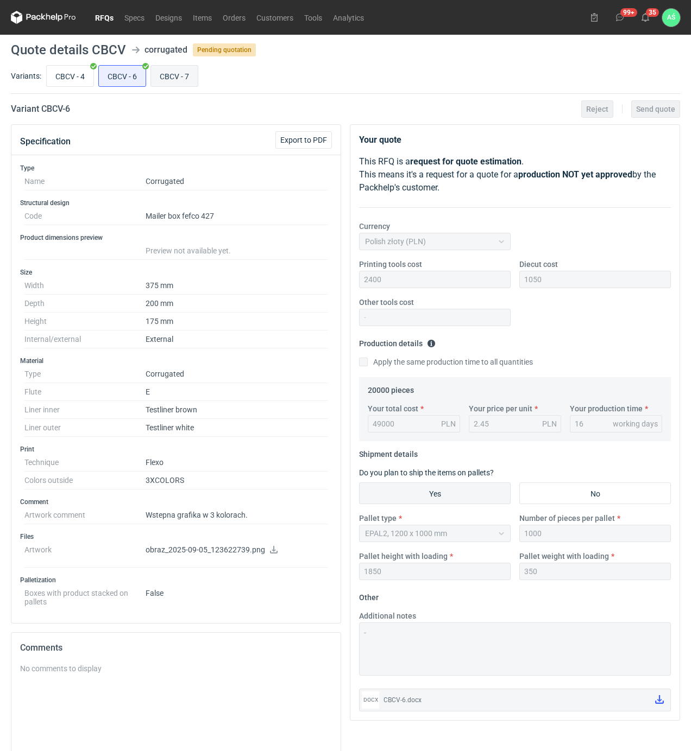
click at [164, 72] on input "CBCV - 7" at bounding box center [174, 76] width 47 height 21
radio input "true"
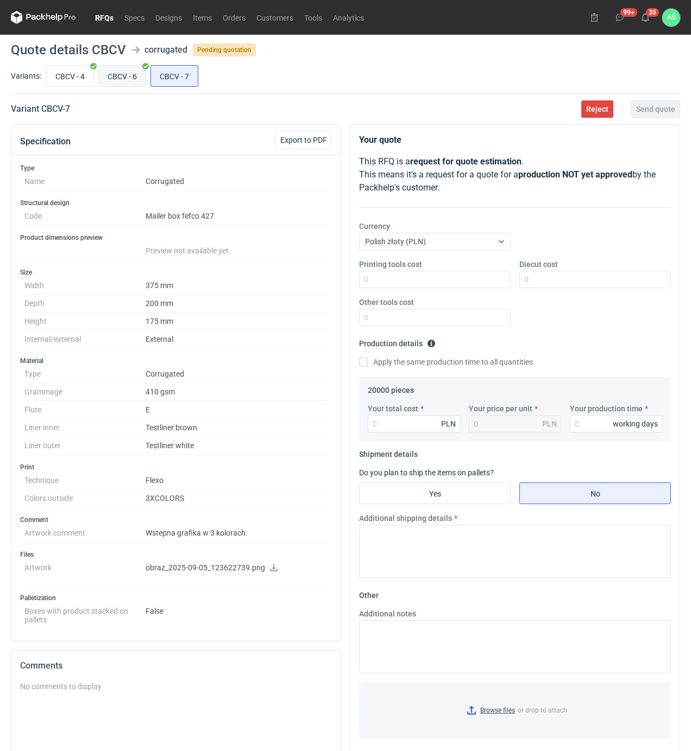
click at [118, 77] on input "CBCV - 6" at bounding box center [122, 76] width 47 height 21
radio input "true"
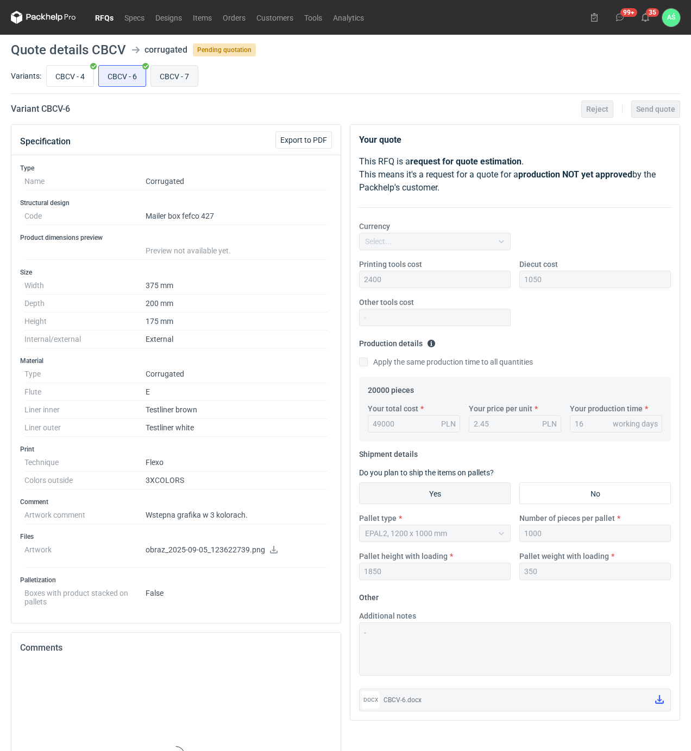
click at [163, 81] on input "CBCV - 7" at bounding box center [174, 76] width 47 height 21
radio input "true"
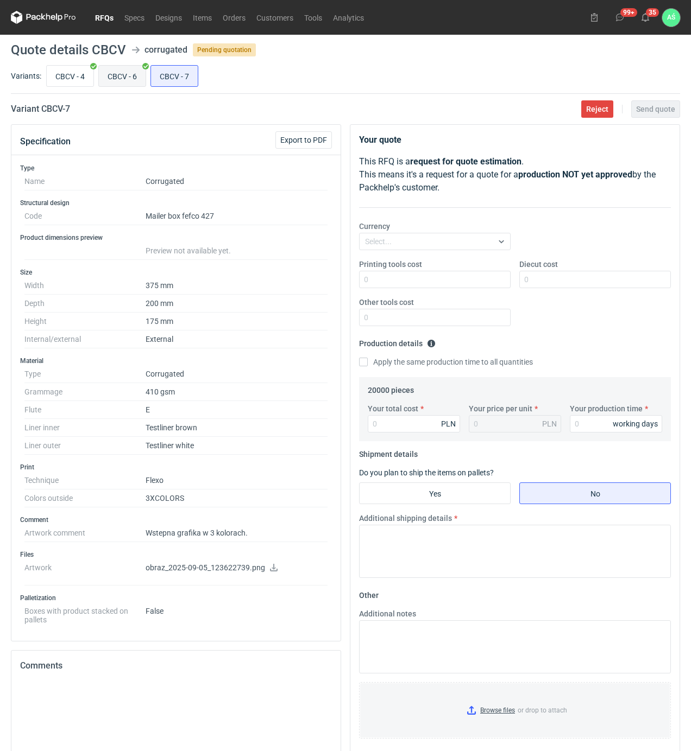
click at [120, 81] on input "CBCV - 6" at bounding box center [122, 76] width 47 height 21
radio input "true"
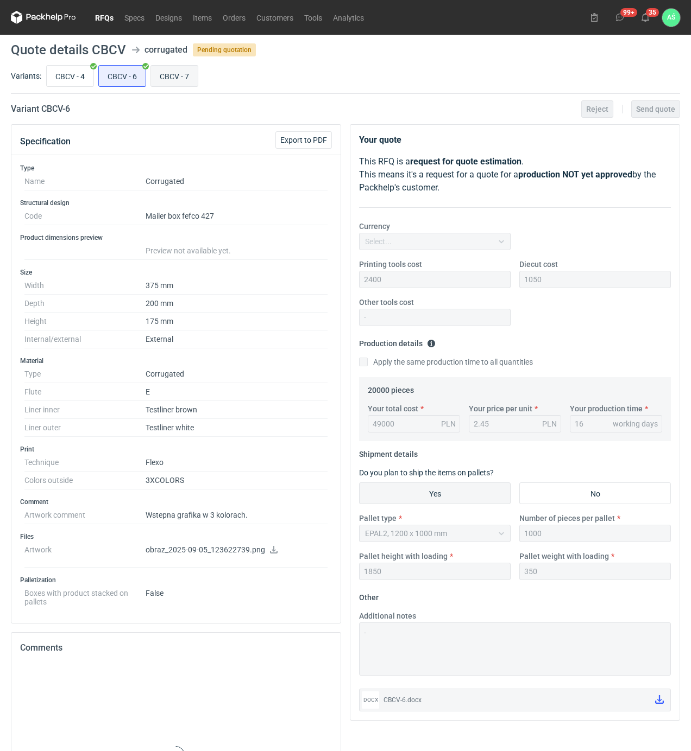
click at [165, 77] on input "CBCV - 7" at bounding box center [174, 76] width 47 height 21
radio input "true"
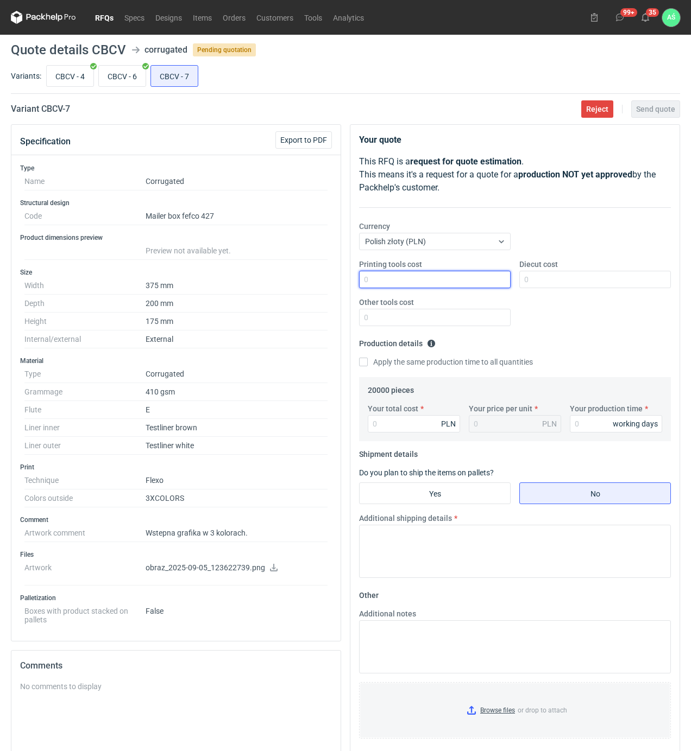
click at [472, 285] on input "Printing tools cost" at bounding box center [434, 279] width 151 height 17
type input "2400"
type input "1050"
click at [140, 69] on input "CBCV - 6" at bounding box center [122, 76] width 47 height 21
radio input "true"
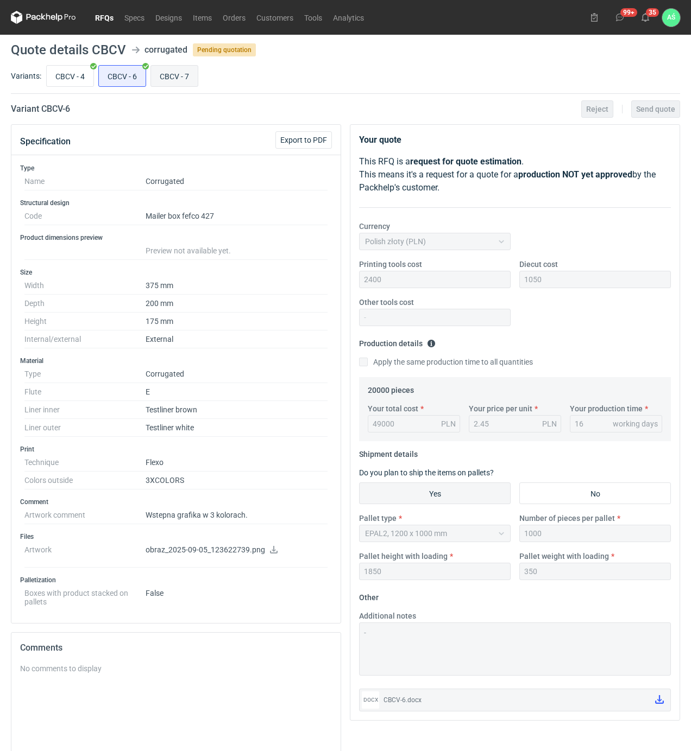
click at [161, 66] on input "CBCV - 7" at bounding box center [174, 76] width 47 height 21
radio input "true"
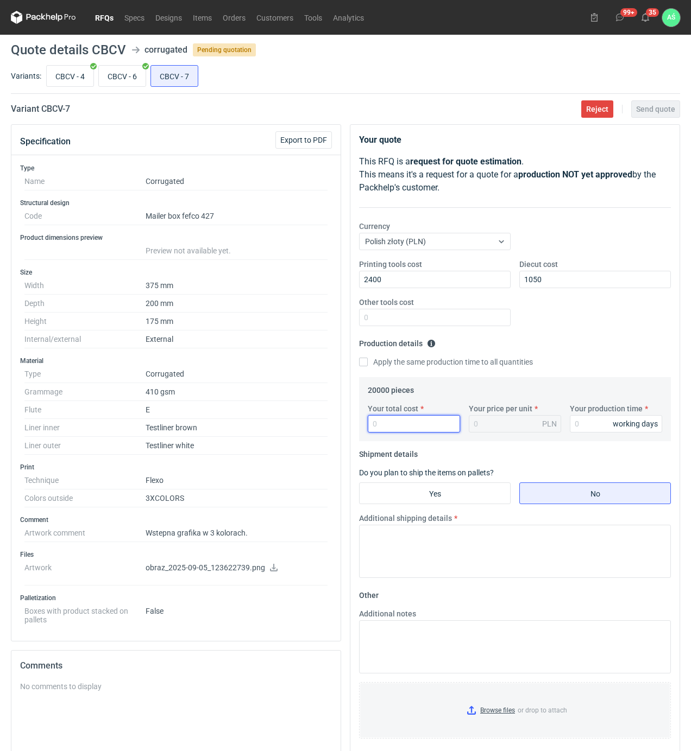
click at [420, 422] on input "Your total cost" at bounding box center [414, 423] width 92 height 17
type input "49800"
type input "2.49"
type input "16"
click at [464, 500] on input "Yes" at bounding box center [434, 493] width 150 height 21
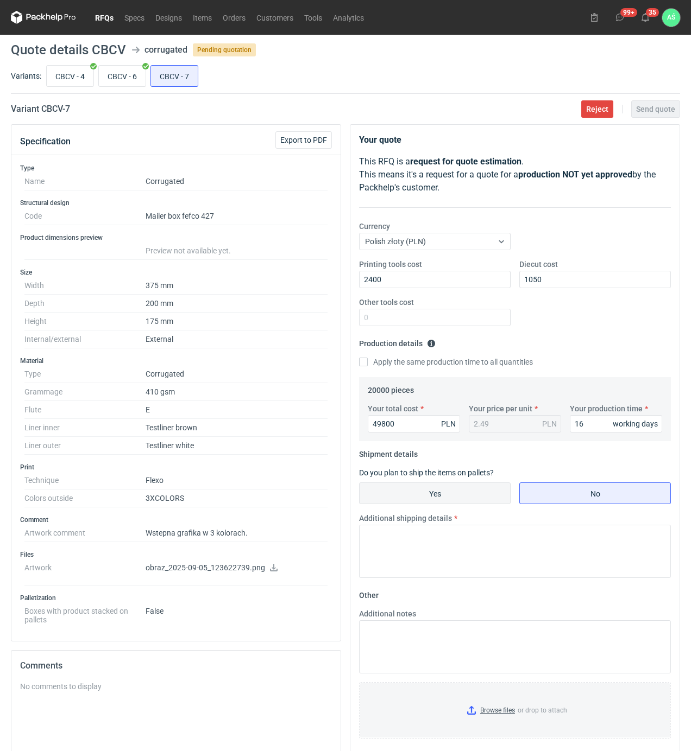
radio input "true"
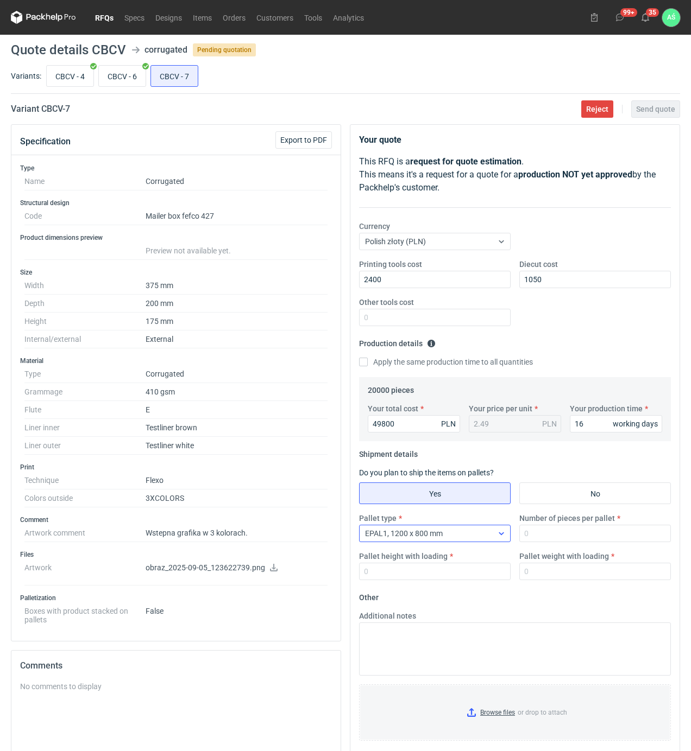
click at [463, 533] on div "EPAL1, 1200 x 800 mm" at bounding box center [425, 533] width 133 height 15
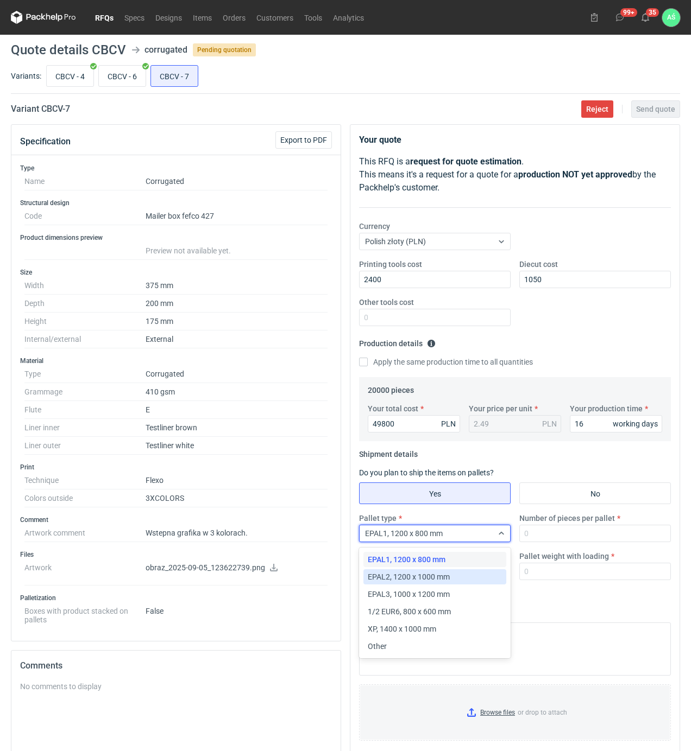
click at [409, 571] on div "EPAL2, 1200 x 1000 mm" at bounding box center [434, 576] width 143 height 15
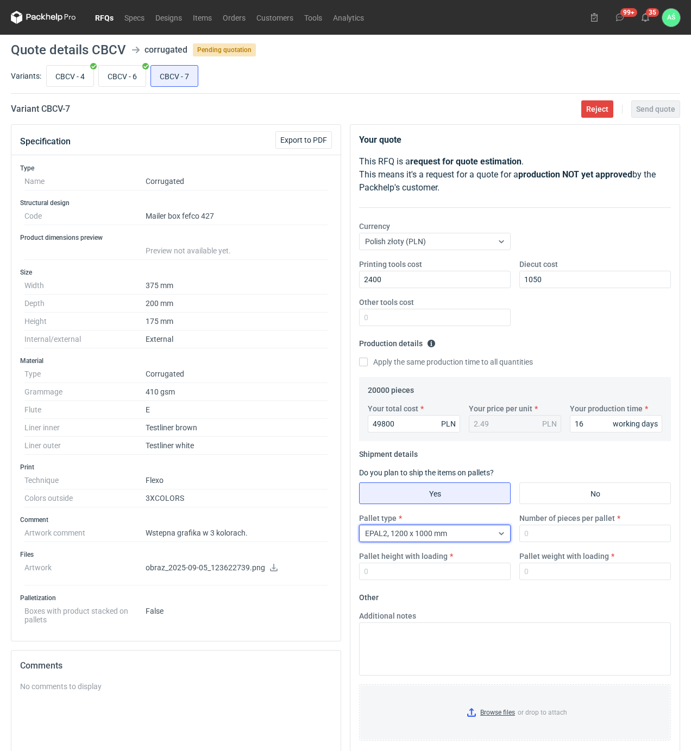
click at [527, 543] on div "Pallet type option EPAL2, 1200 x 1000 mm, selected. Select is focused ,type to …" at bounding box center [514, 551] width 320 height 76
click at [531, 536] on input "Number of pieces per pallet" at bounding box center [594, 533] width 151 height 17
type input "1000"
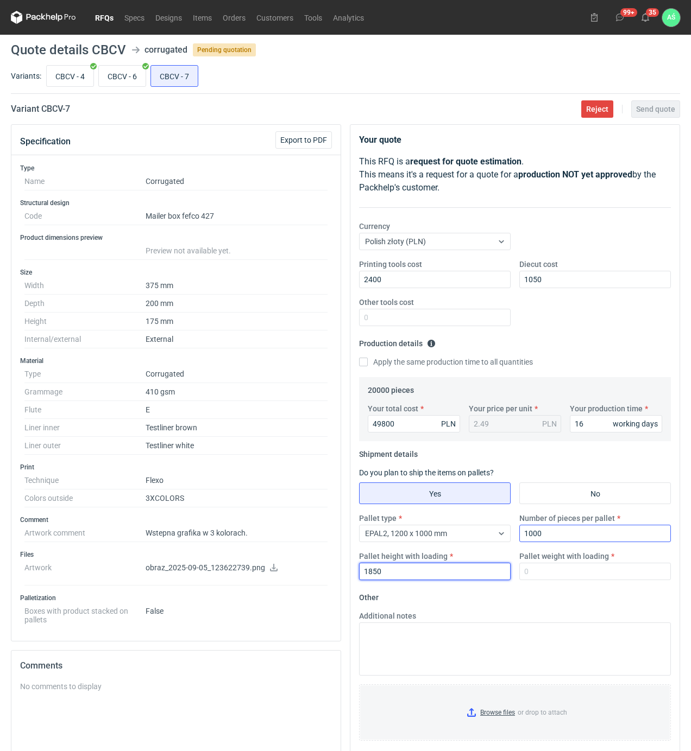
type input "1850"
click at [143, 83] on input "CBCV - 6" at bounding box center [122, 76] width 47 height 21
radio input "true"
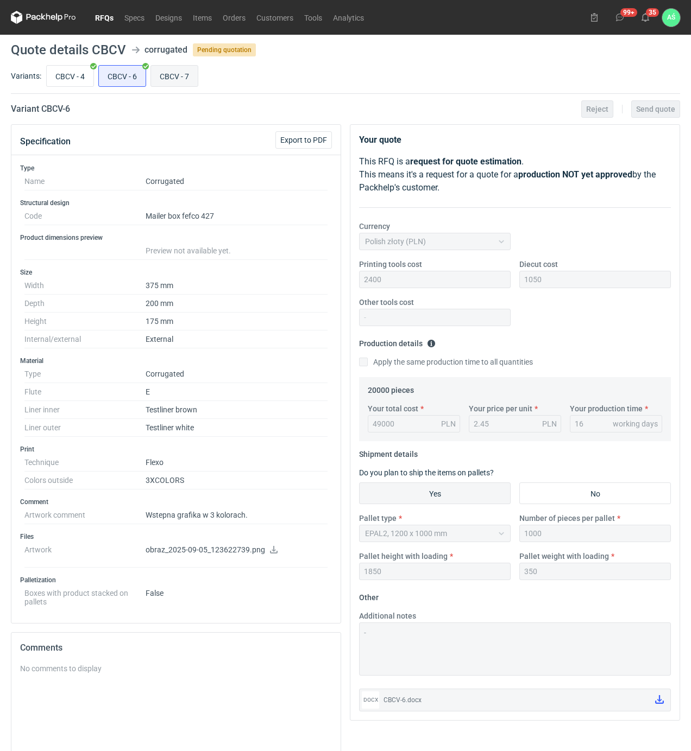
click at [160, 72] on input "CBCV - 7" at bounding box center [174, 76] width 47 height 21
radio input "true"
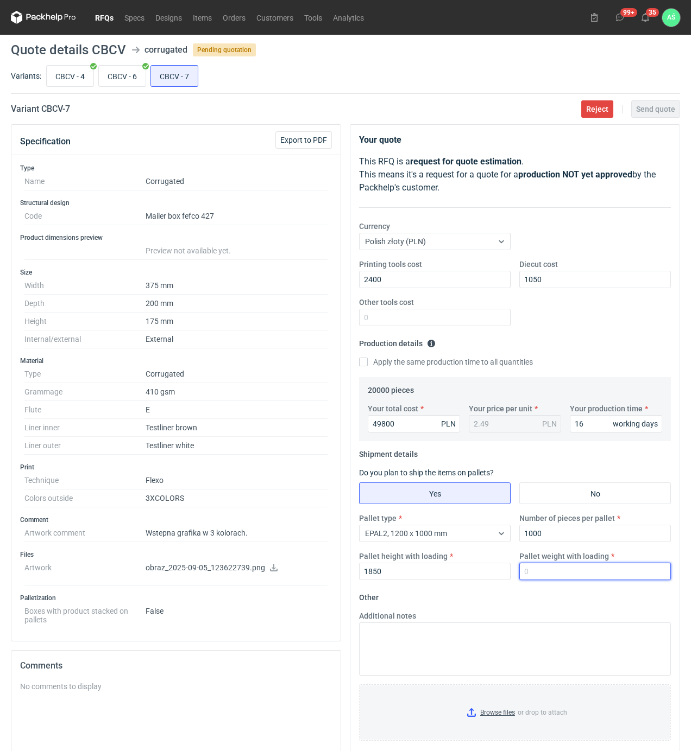
click at [535, 568] on input "Pallet weight with loading" at bounding box center [594, 571] width 151 height 17
type input "350"
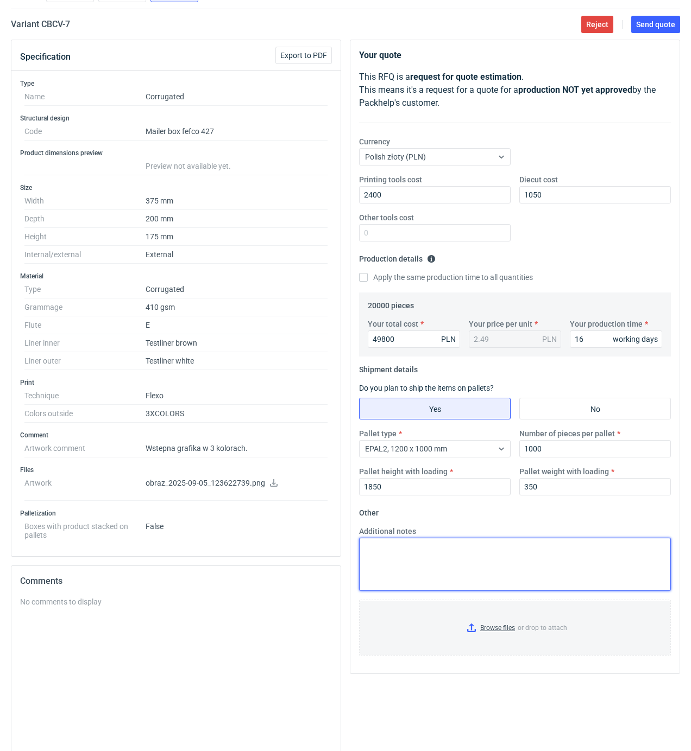
scroll to position [163, 0]
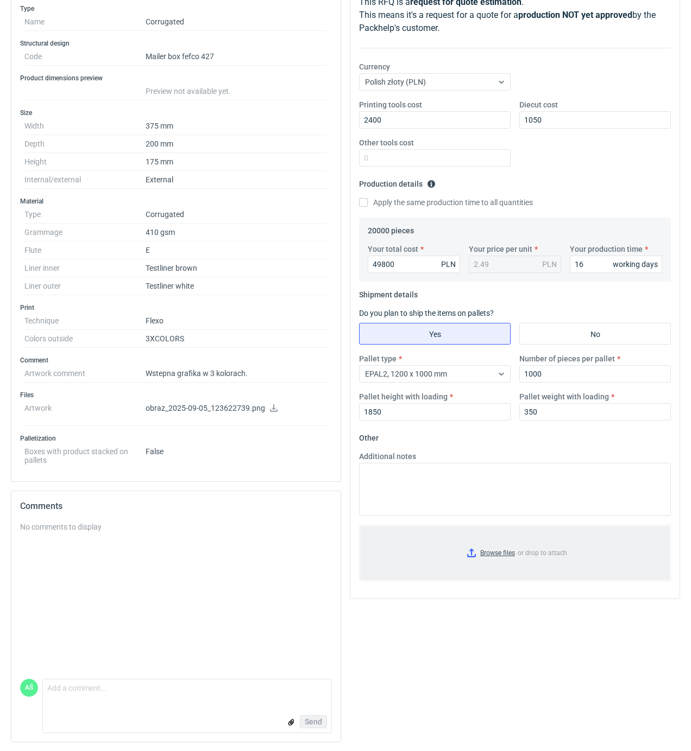
click at [505, 554] on input "Browse files or drop to attach" at bounding box center [514, 553] width 309 height 54
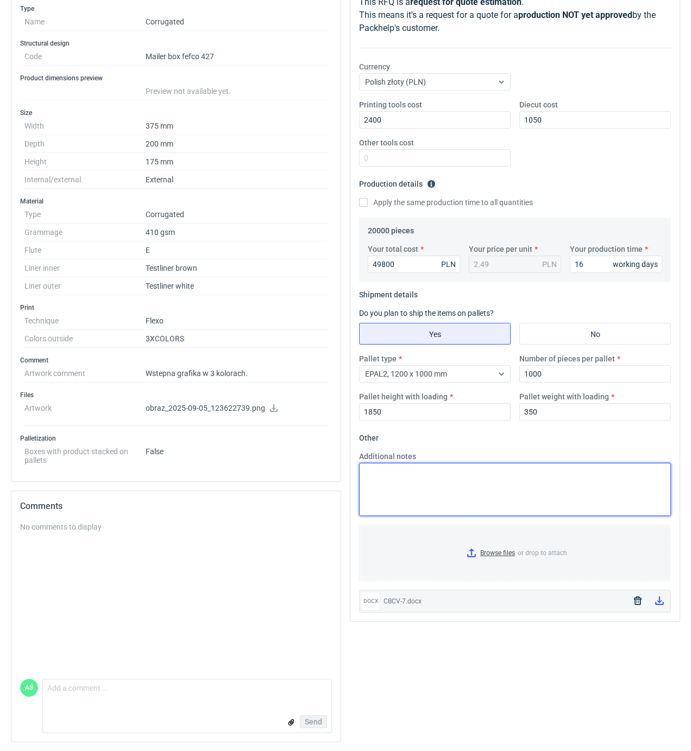
click at [444, 480] on textarea "Additional notes" at bounding box center [515, 489] width 312 height 53
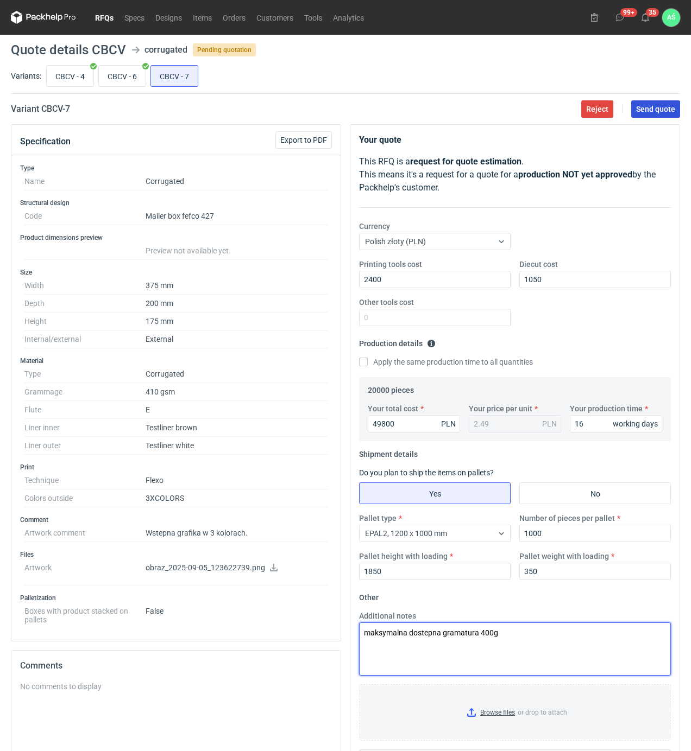
type textarea "maksymalna dostepna gramatura 400g"
click at [650, 113] on span "Send quote" at bounding box center [655, 109] width 39 height 8
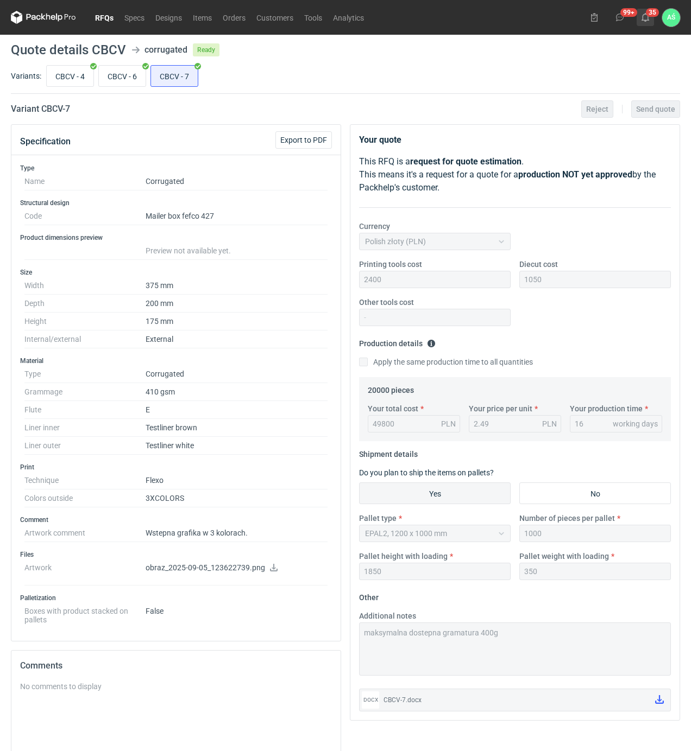
click at [644, 16] on icon at bounding box center [645, 17] width 9 height 9
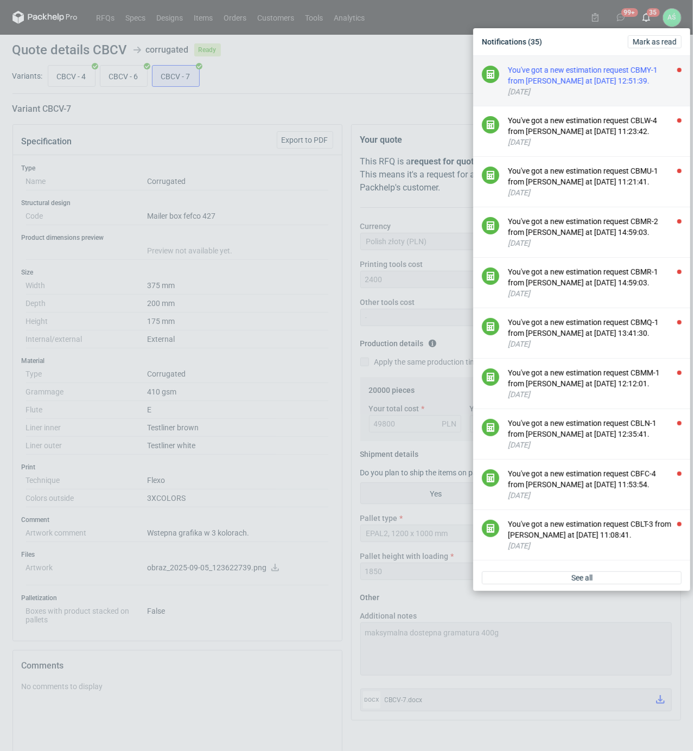
click at [611, 79] on div "You've got a new estimation request CBMY-1 from Maciej Sikora at 22 Sep 2025 12…" at bounding box center [595, 76] width 174 height 22
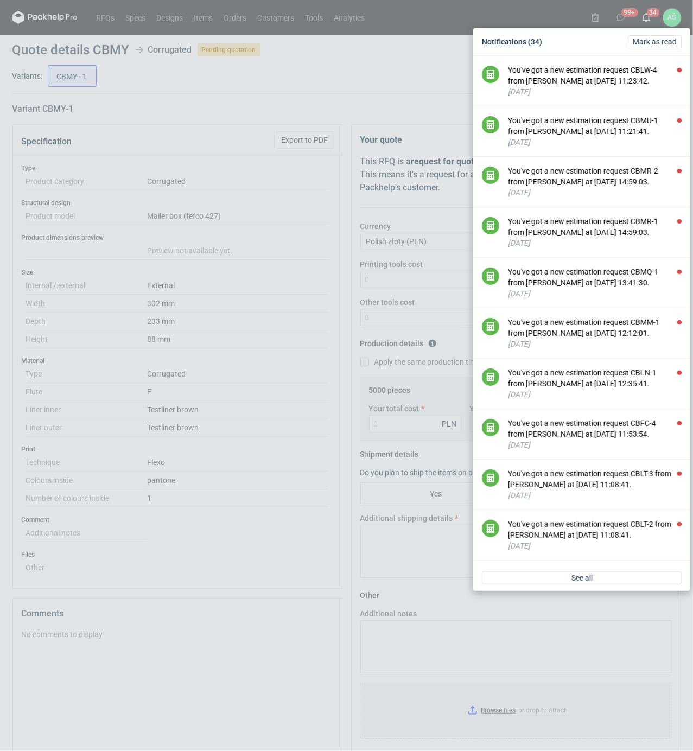
click at [305, 278] on div "Notifications (34) Mark as read You've got a new estimation request CBLW-4 from…" at bounding box center [346, 375] width 693 height 751
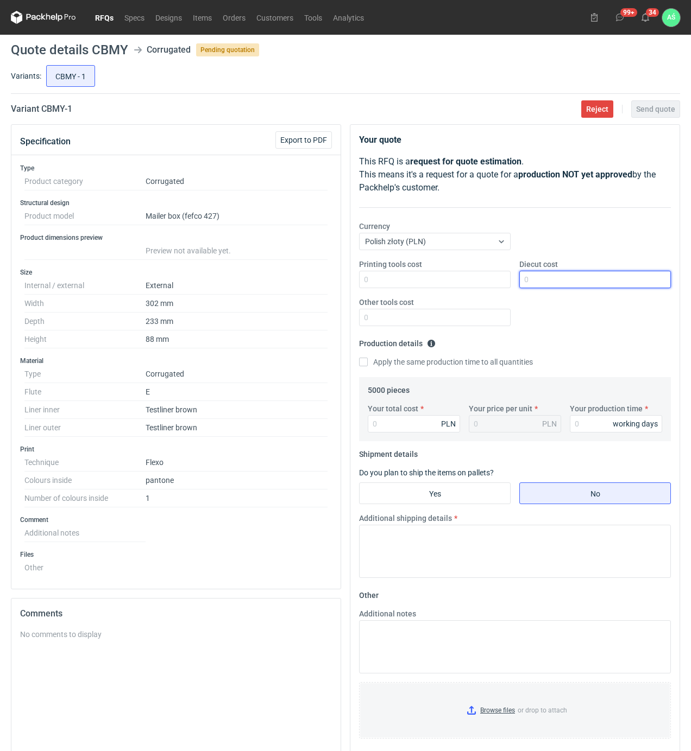
click at [556, 276] on input "Diecut cost" at bounding box center [594, 279] width 151 height 17
click at [454, 271] on input "Printing tools cost" at bounding box center [434, 279] width 151 height 17
type input "1700"
type input "4850"
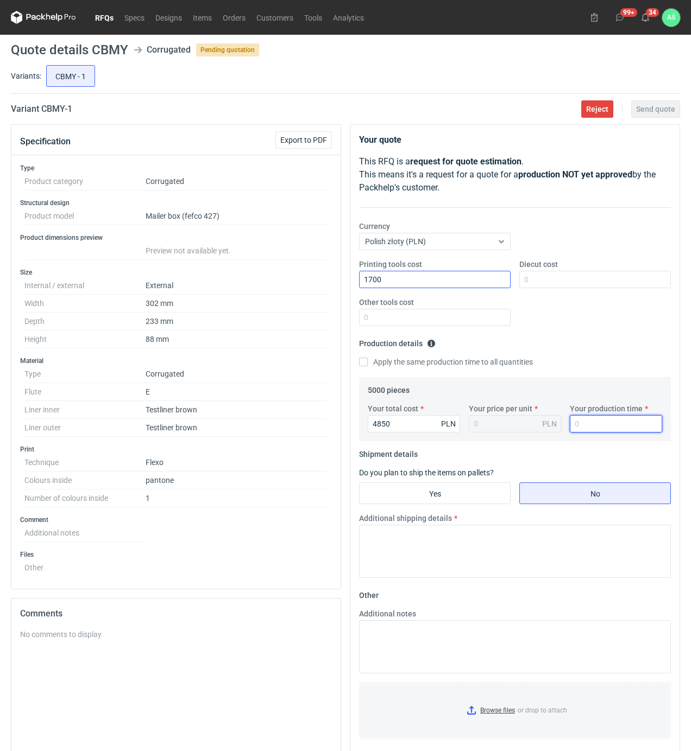
type input "0.97"
type input "15"
click at [457, 517] on div "Additional shipping details" at bounding box center [514, 545] width 320 height 65
click at [465, 497] on input "Yes" at bounding box center [434, 493] width 150 height 21
radio input "true"
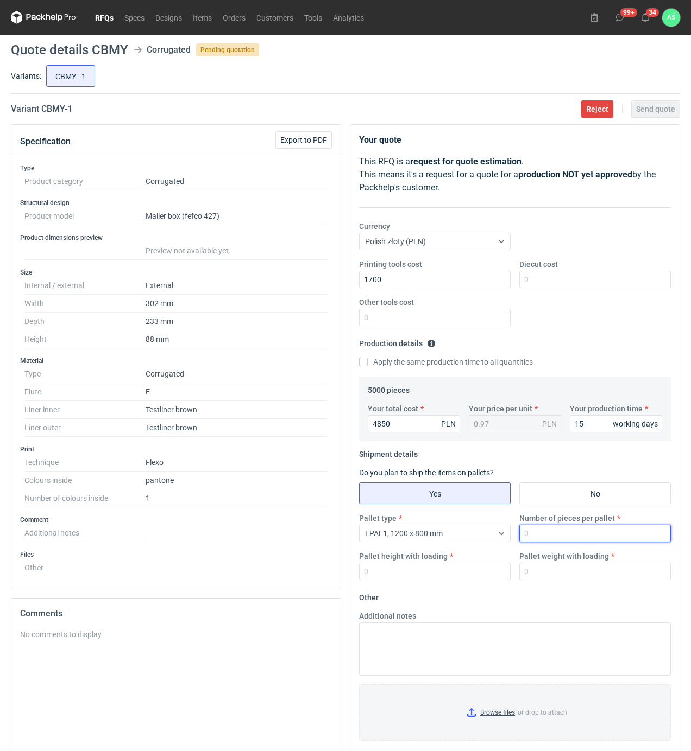
click at [553, 533] on input "Number of pieces per pallet" at bounding box center [594, 533] width 151 height 17
type input "5"
type input "1700"
type input "1800"
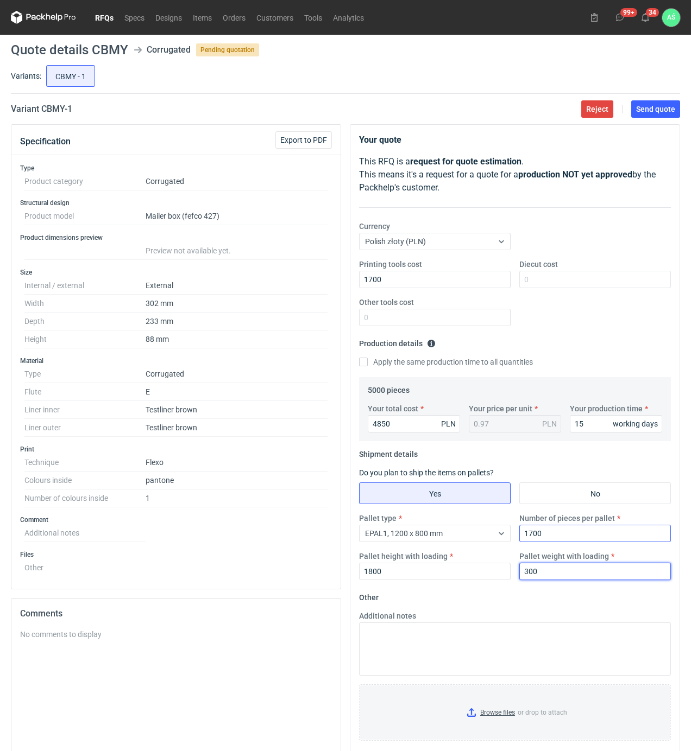
type input "300"
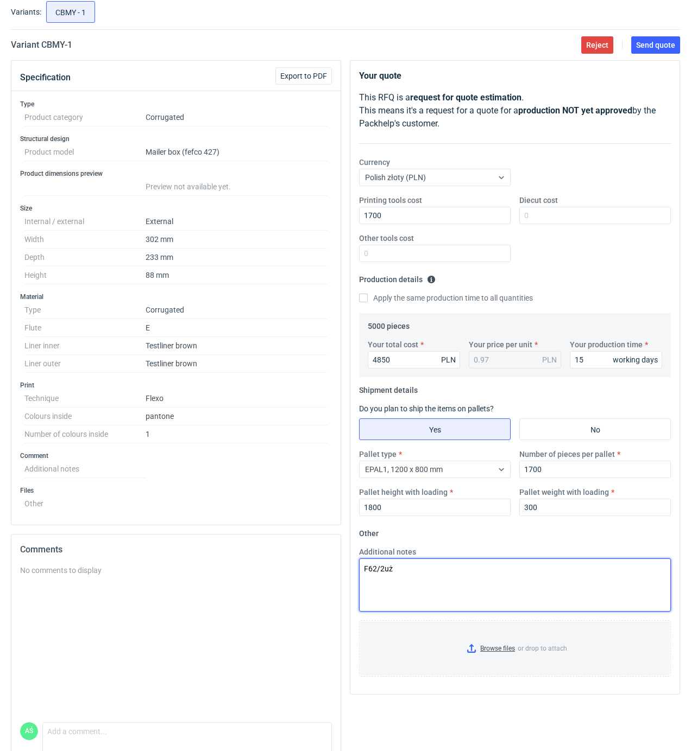
scroll to position [111, 0]
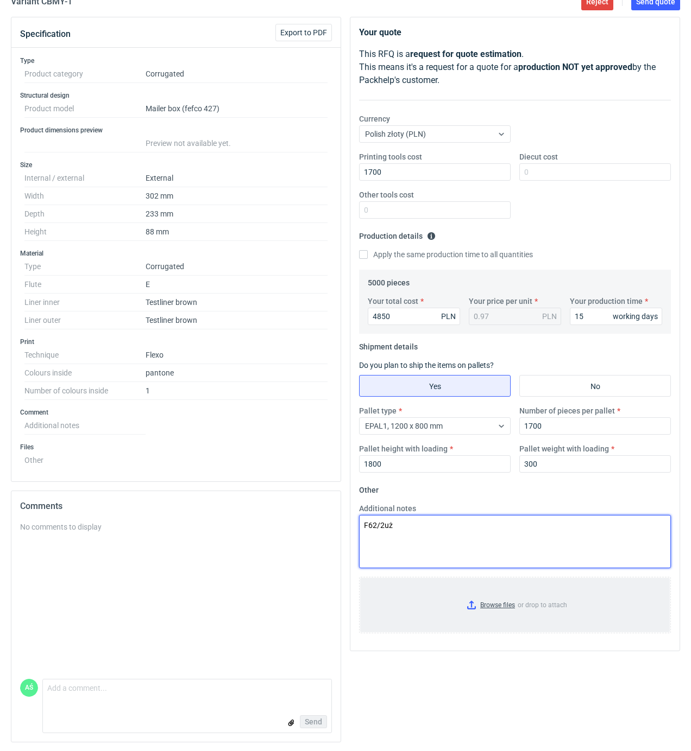
type textarea "F62/2uż"
click at [483, 601] on input "Browse files or drop to attach" at bounding box center [514, 605] width 309 height 54
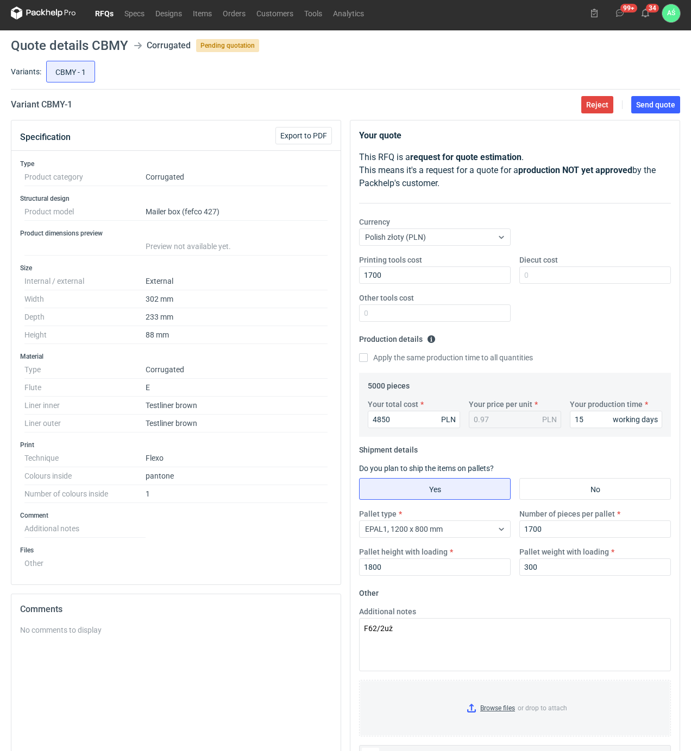
scroll to position [0, 0]
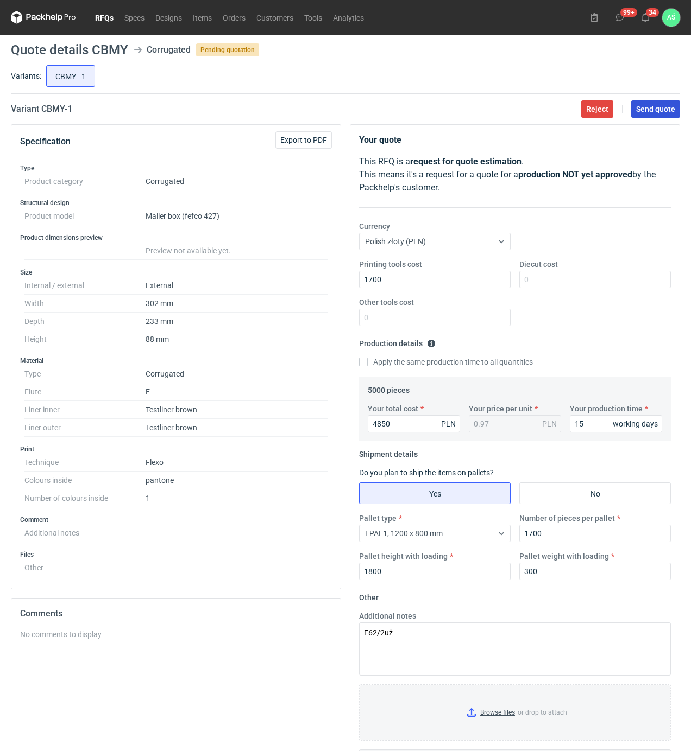
click at [644, 116] on button "Send quote" at bounding box center [655, 108] width 49 height 17
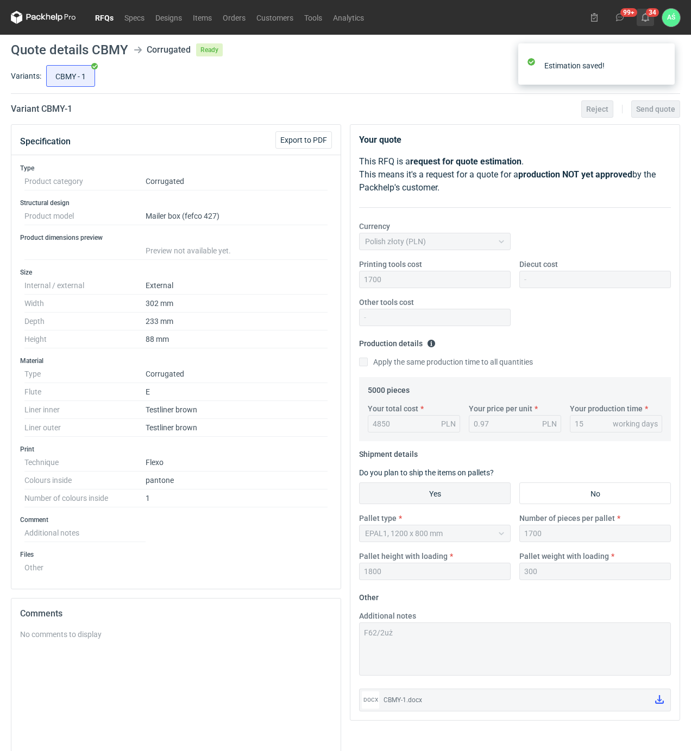
click at [645, 16] on icon at bounding box center [645, 17] width 9 height 9
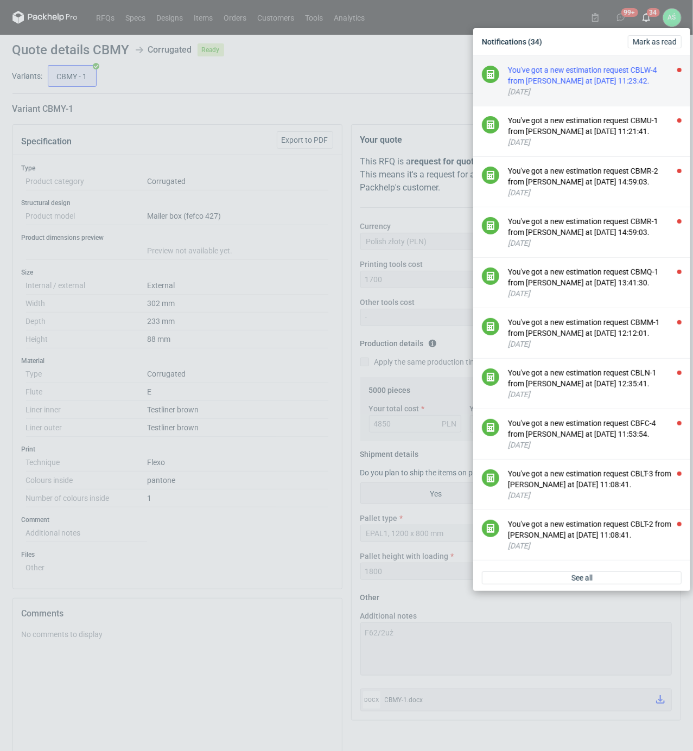
click at [569, 76] on div "You've got a new estimation request CBLW-4 from Sebastian Markut at 22 Sep 2025…" at bounding box center [595, 76] width 174 height 22
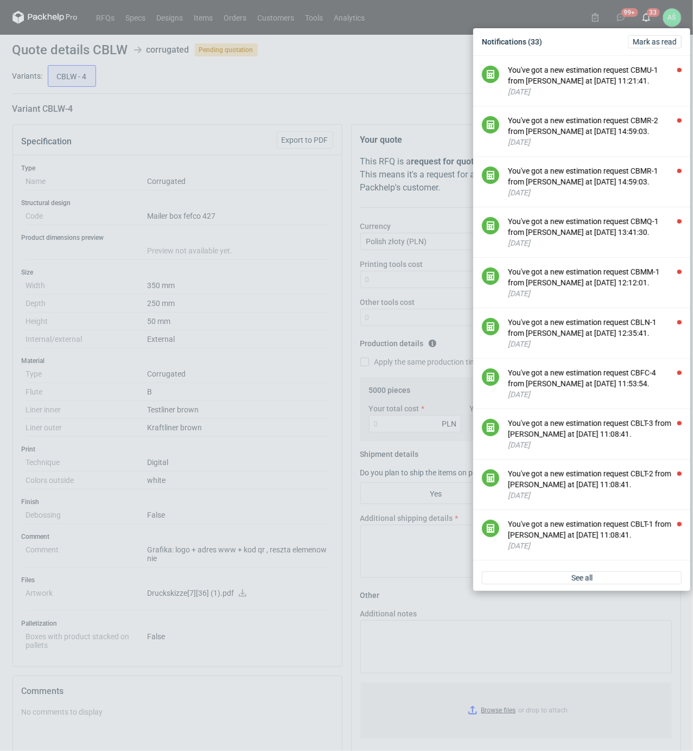
click at [224, 140] on div "Notifications (33) Mark as read You've got a new estimation request CBMU-1 from…" at bounding box center [346, 375] width 693 height 751
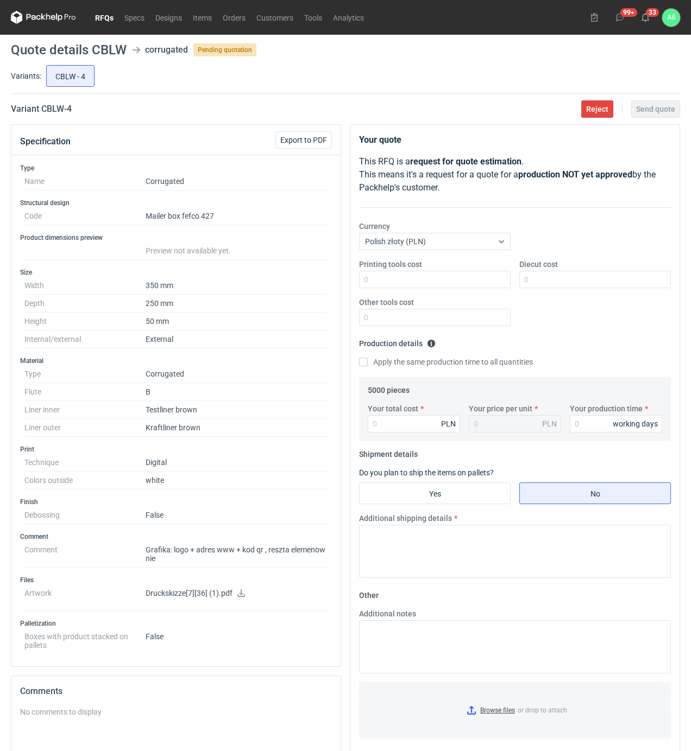
click at [239, 597] on icon at bounding box center [241, 594] width 9 height 8
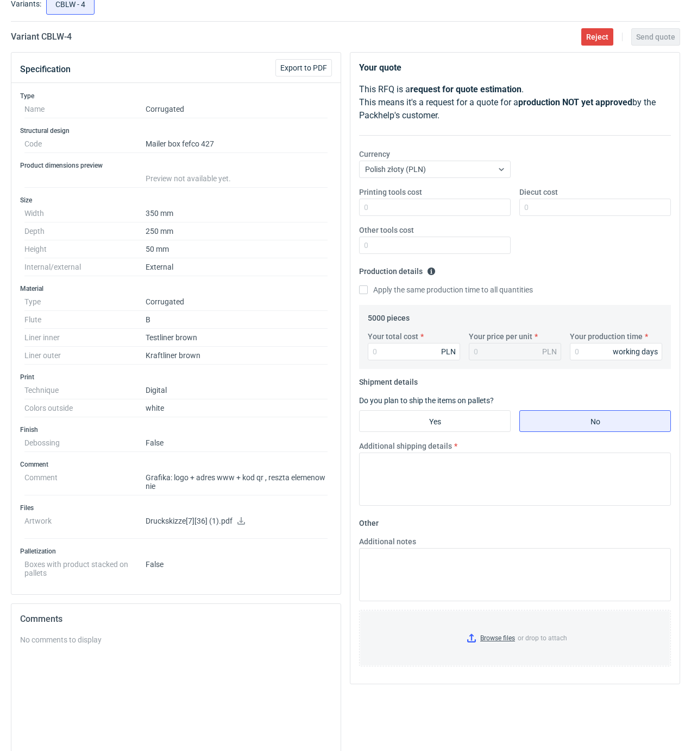
click at [337, 274] on div "Type Name Corrugated Structural design Code Mailer box fefco 427 Product dimens…" at bounding box center [175, 338] width 329 height 511
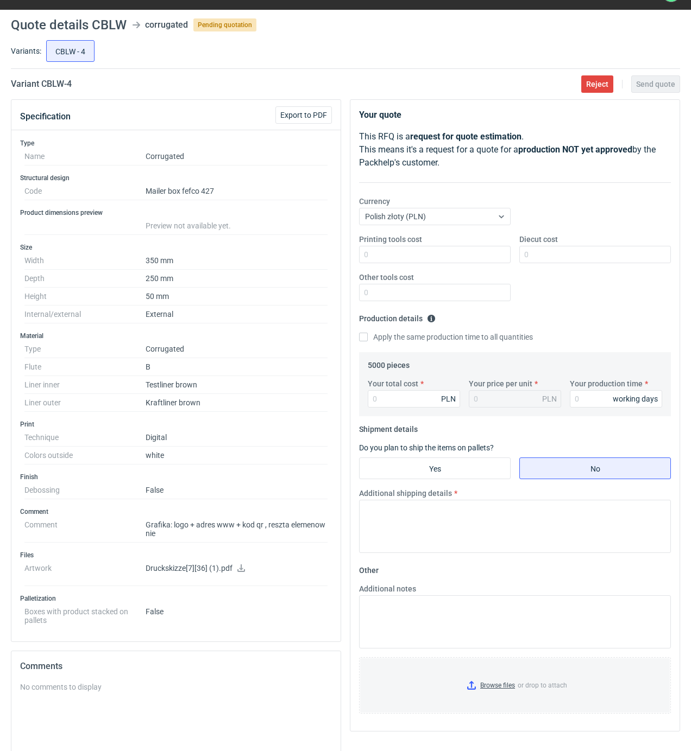
scroll to position [0, 0]
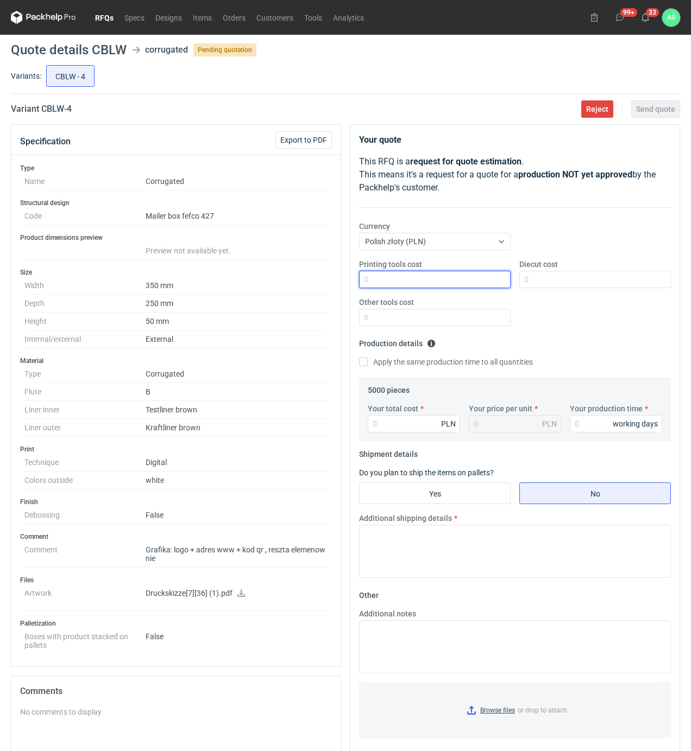
click at [487, 288] on input "Printing tools cost" at bounding box center [434, 279] width 151 height 17
type input "800"
type input "1500"
type input "5050"
type input "1.01"
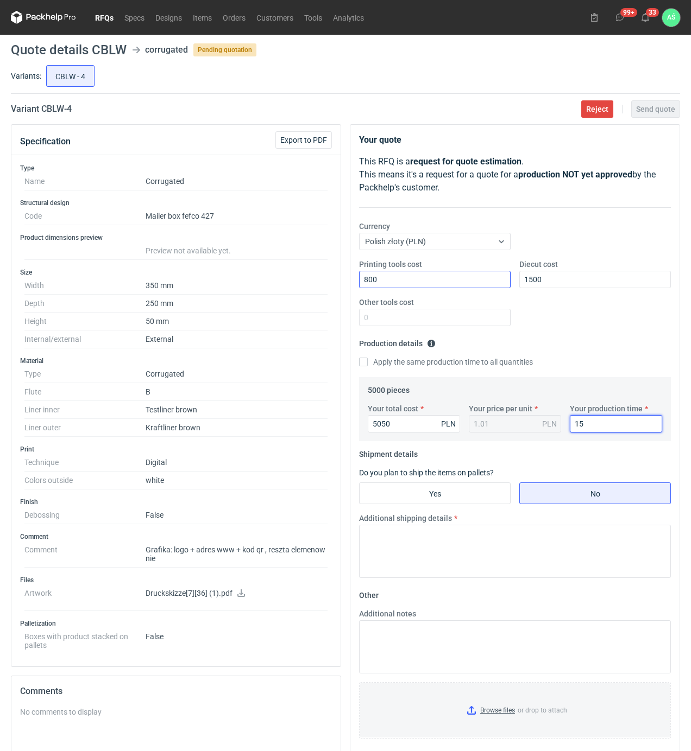
type input "15"
click at [489, 496] on input "Yes" at bounding box center [434, 493] width 150 height 21
radio input "true"
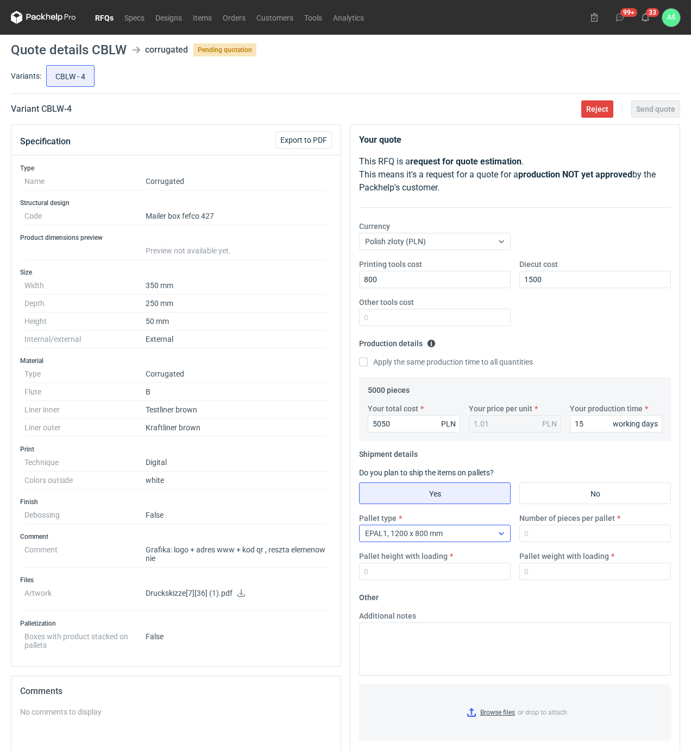
click at [497, 535] on icon at bounding box center [501, 533] width 9 height 9
click at [535, 536] on input "Number of pieces per pallet" at bounding box center [594, 533] width 151 height 17
type input "1000"
type input "1850"
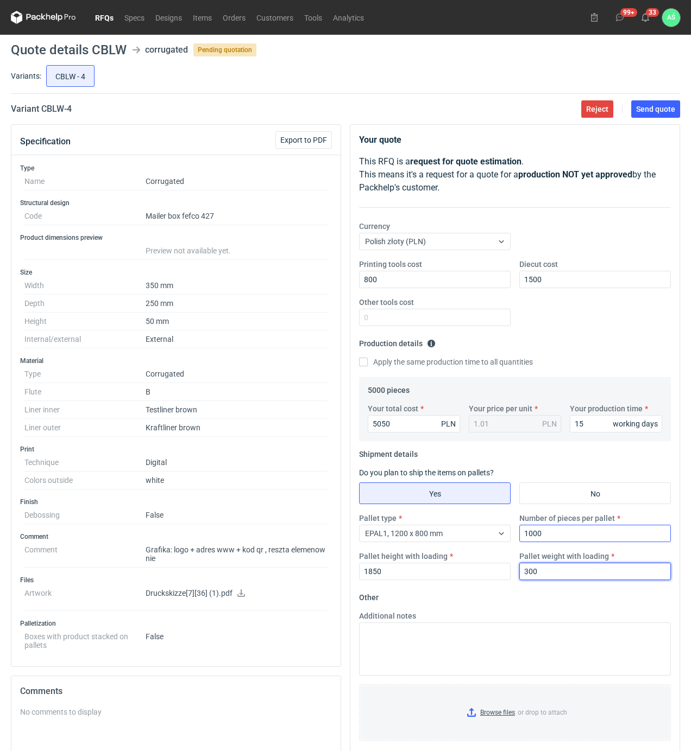
type input "300"
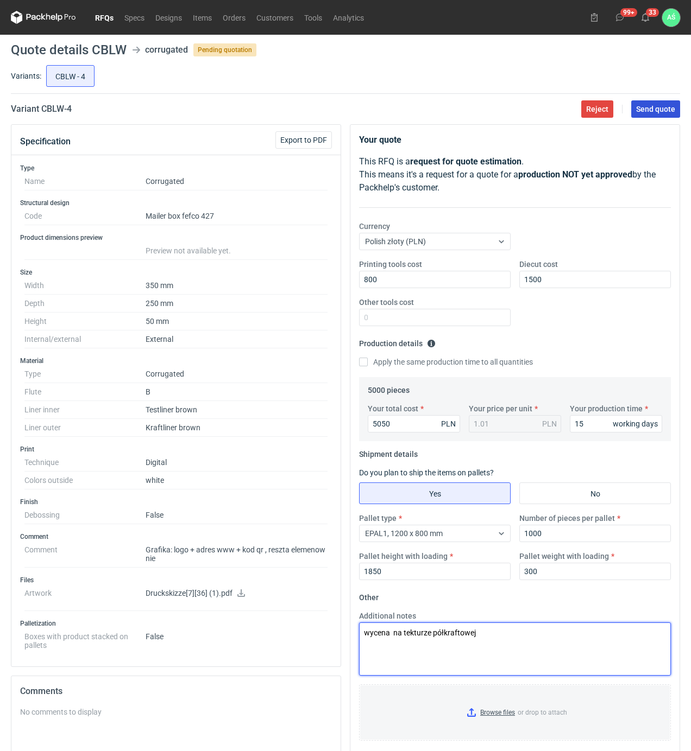
type textarea "wycena na tekturze półkraftowej"
click at [658, 106] on span "Send quote" at bounding box center [655, 109] width 39 height 8
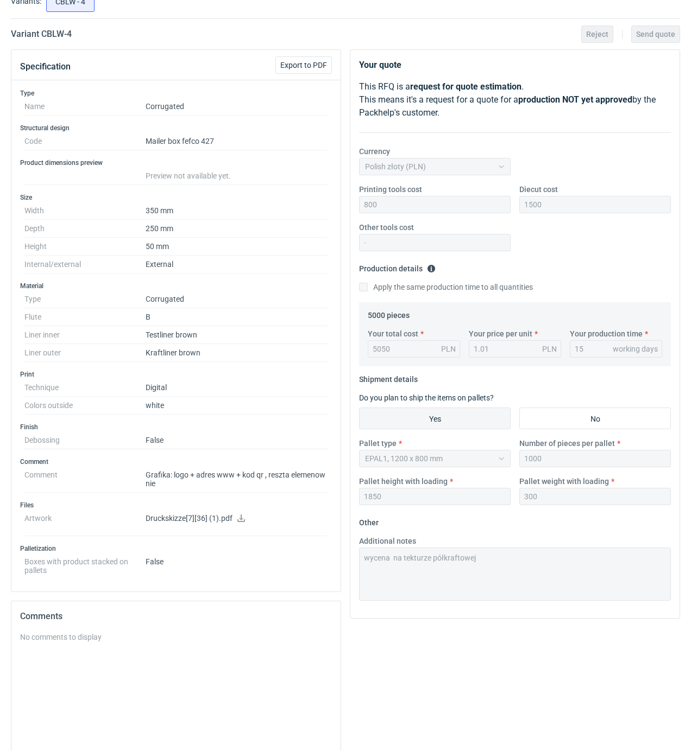
scroll to position [189, 0]
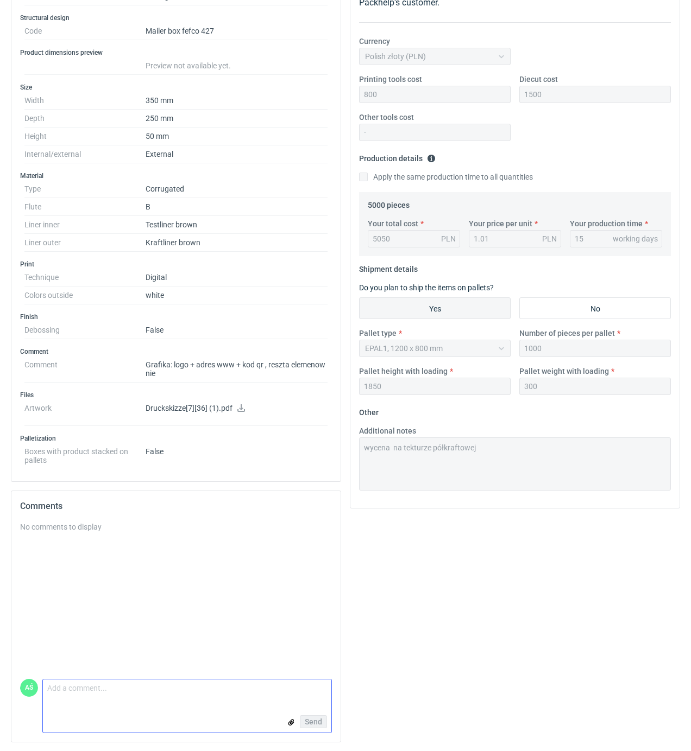
click at [72, 695] on textarea "Comment message" at bounding box center [187, 691] width 288 height 23
type textarea "wycena jeszcze, ale druk na biało tylko na flexo"
click at [289, 724] on input "file" at bounding box center [291, 722] width 9 height 11
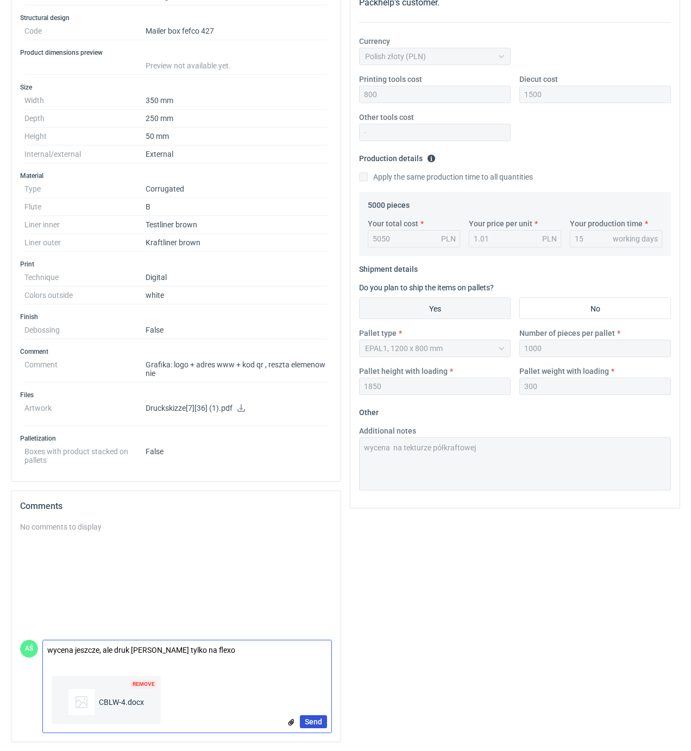
click at [322, 719] on button "Send" at bounding box center [313, 721] width 27 height 13
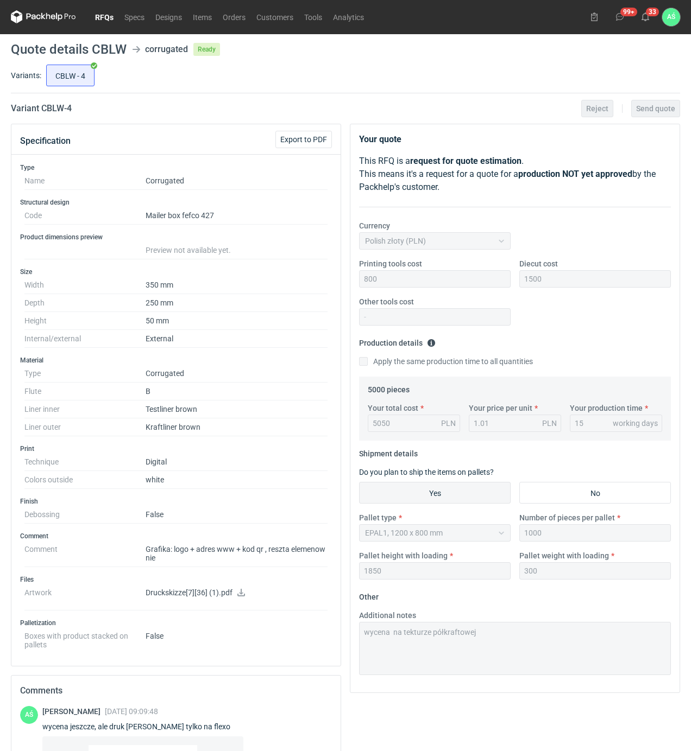
scroll to position [0, 0]
click at [647, 17] on use at bounding box center [645, 17] width 8 height 9
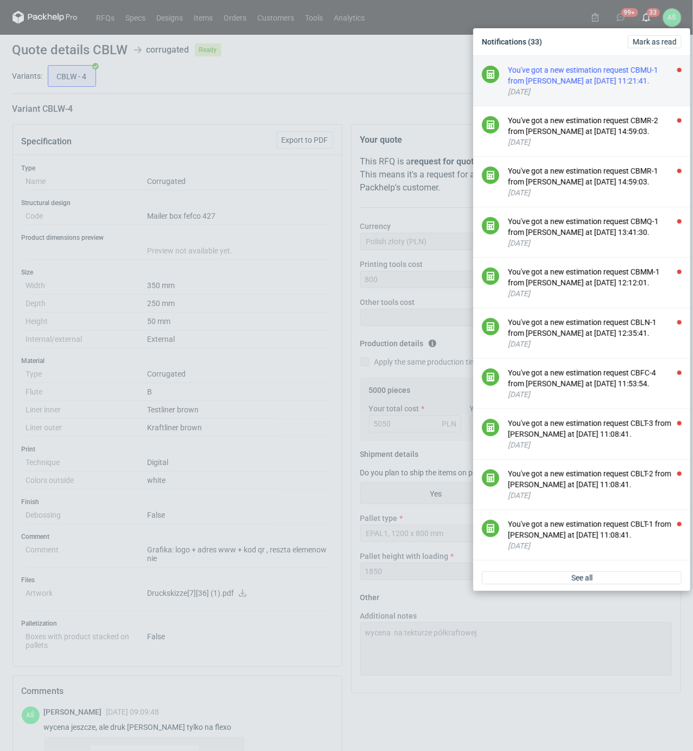
click at [606, 92] on div "7 days ago" at bounding box center [595, 91] width 174 height 11
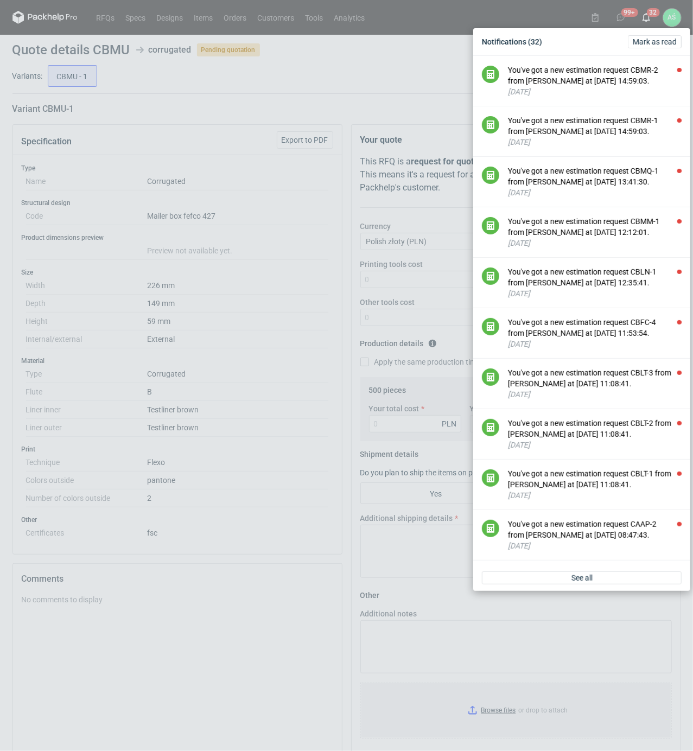
click at [265, 202] on div "Notifications (32) Mark as read You've got a new estimation request CBMR-2 from…" at bounding box center [346, 375] width 693 height 751
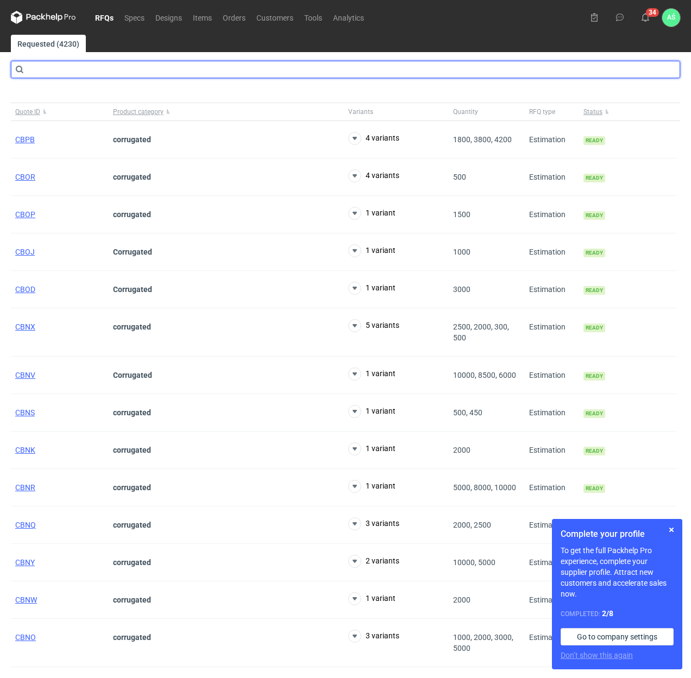
click at [62, 70] on input "text" at bounding box center [345, 69] width 669 height 17
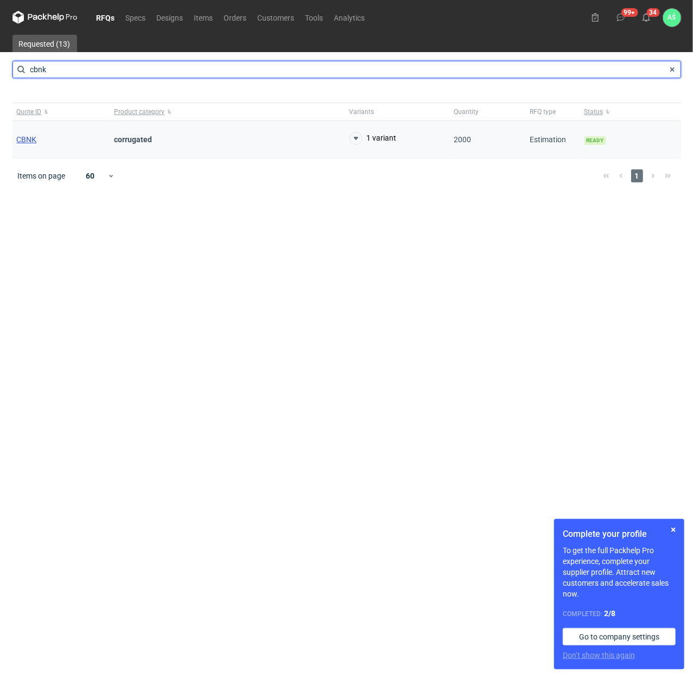
type input "cbnk"
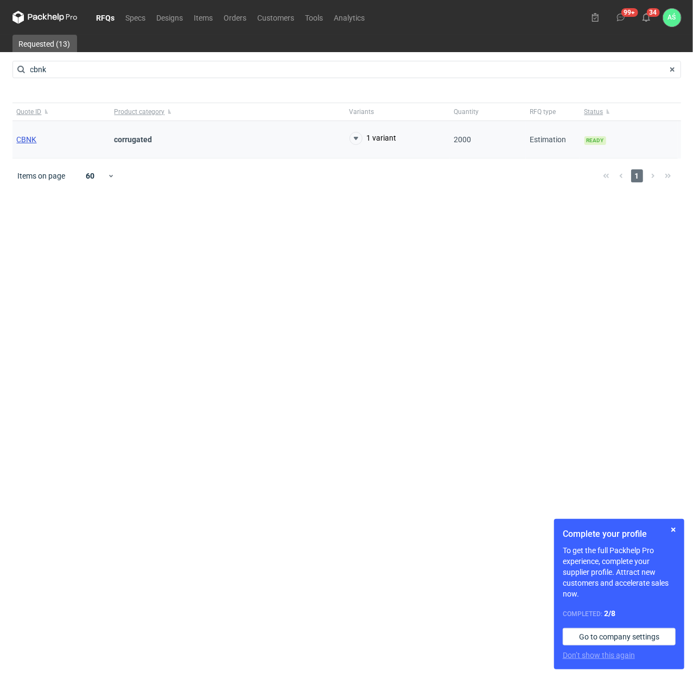
click at [27, 139] on span "CBNK" at bounding box center [27, 139] width 20 height 9
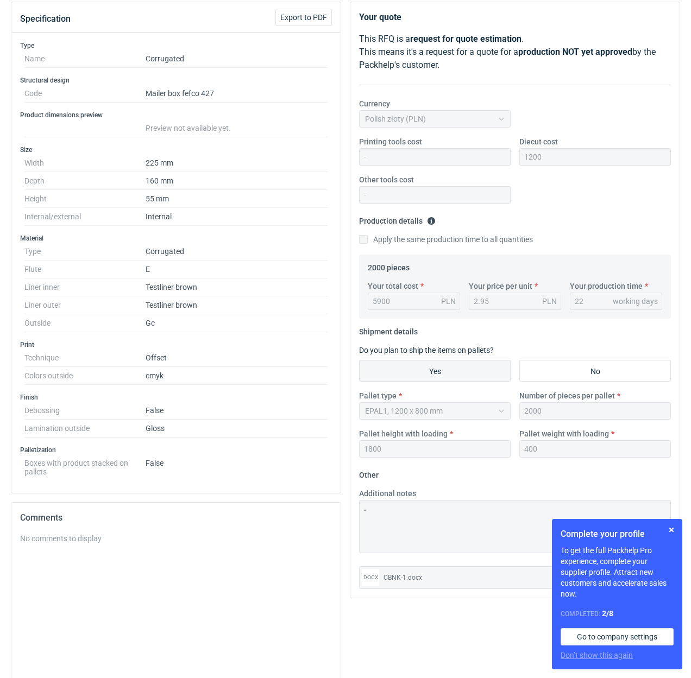
scroll to position [144, 0]
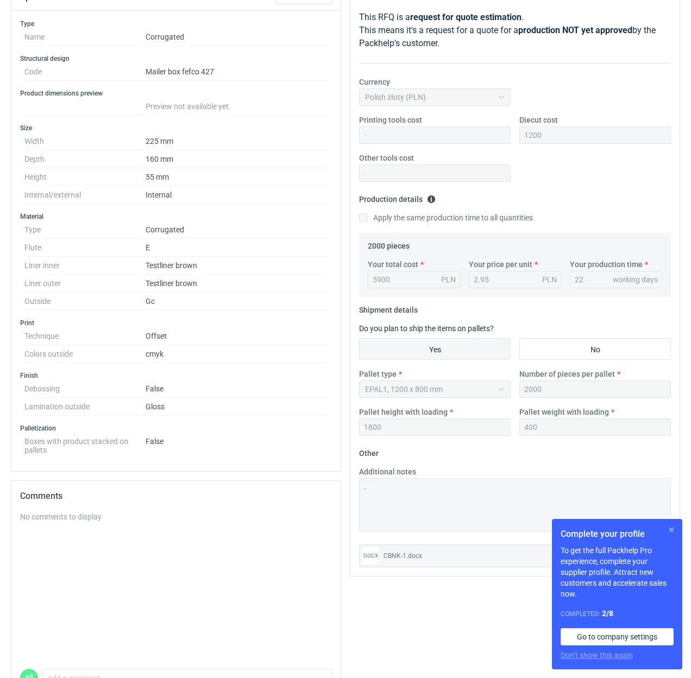
click at [669, 531] on button "button" at bounding box center [670, 529] width 13 height 13
